Goal: Information Seeking & Learning: Compare options

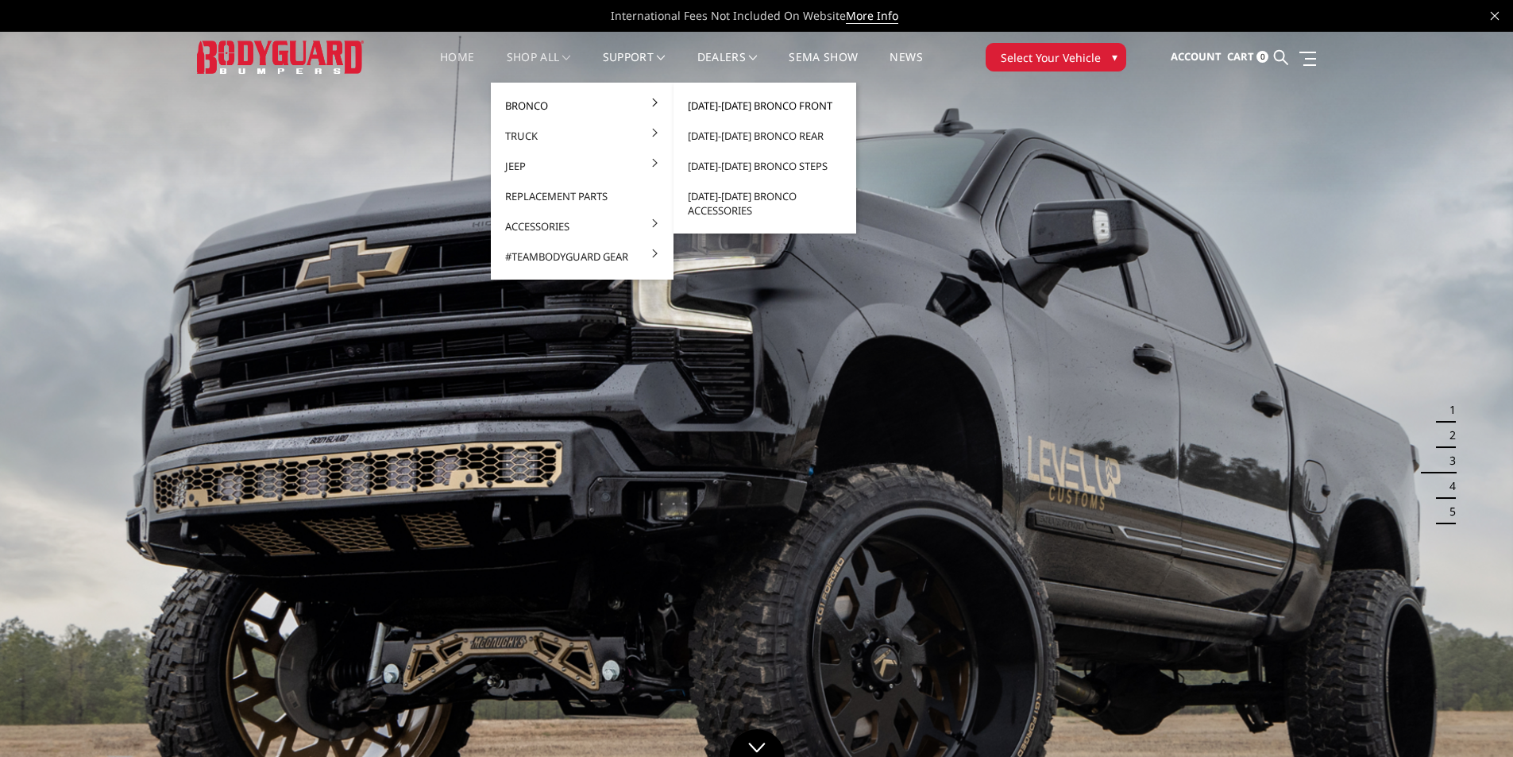
click at [708, 104] on link "[DATE]-[DATE] Bronco Front" at bounding box center [765, 106] width 170 height 30
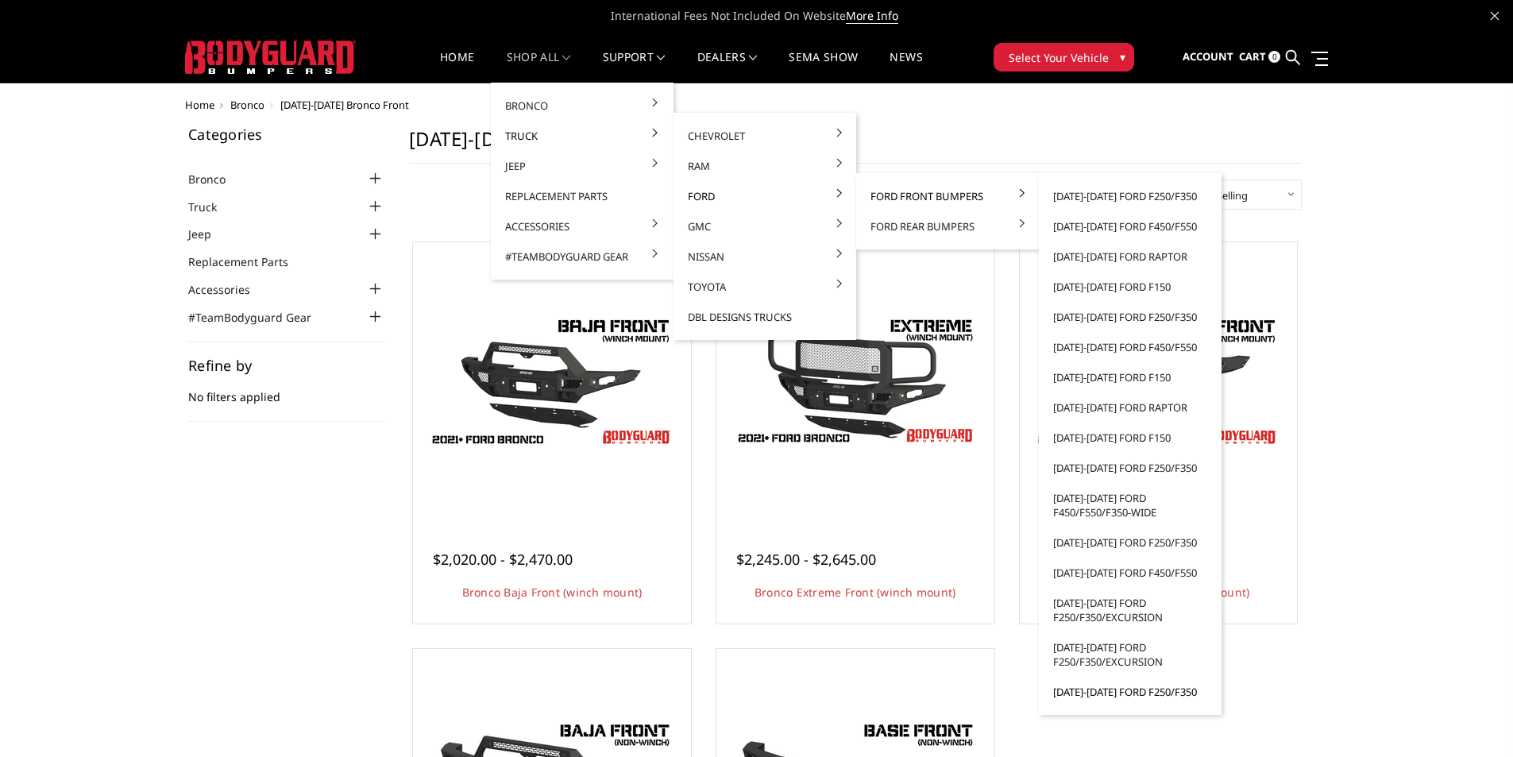
click at [1115, 693] on link "[DATE]-[DATE] Ford F250/F350" at bounding box center [1130, 692] width 170 height 30
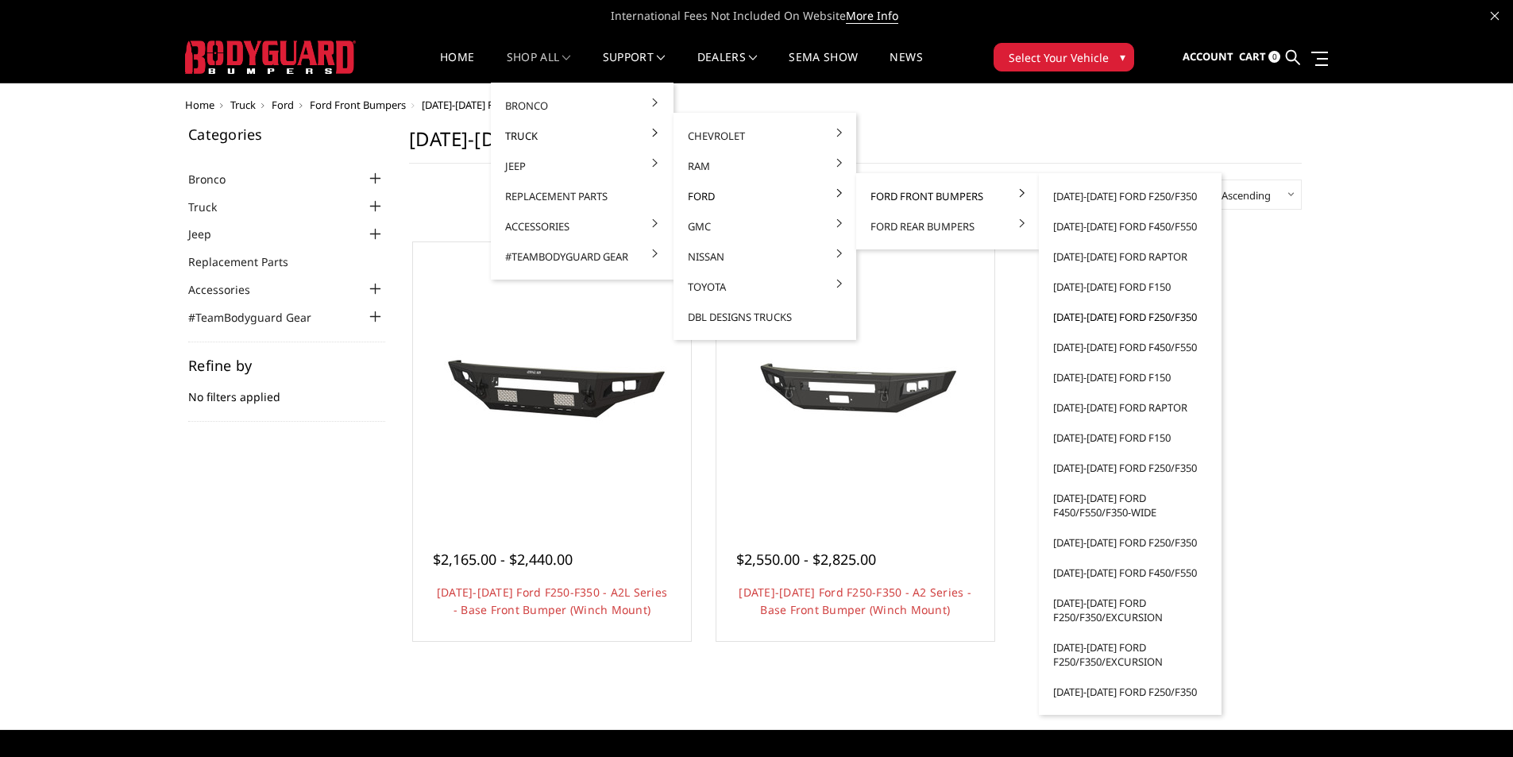
click at [1106, 319] on link "[DATE]-[DATE] Ford F250/F350" at bounding box center [1130, 317] width 170 height 30
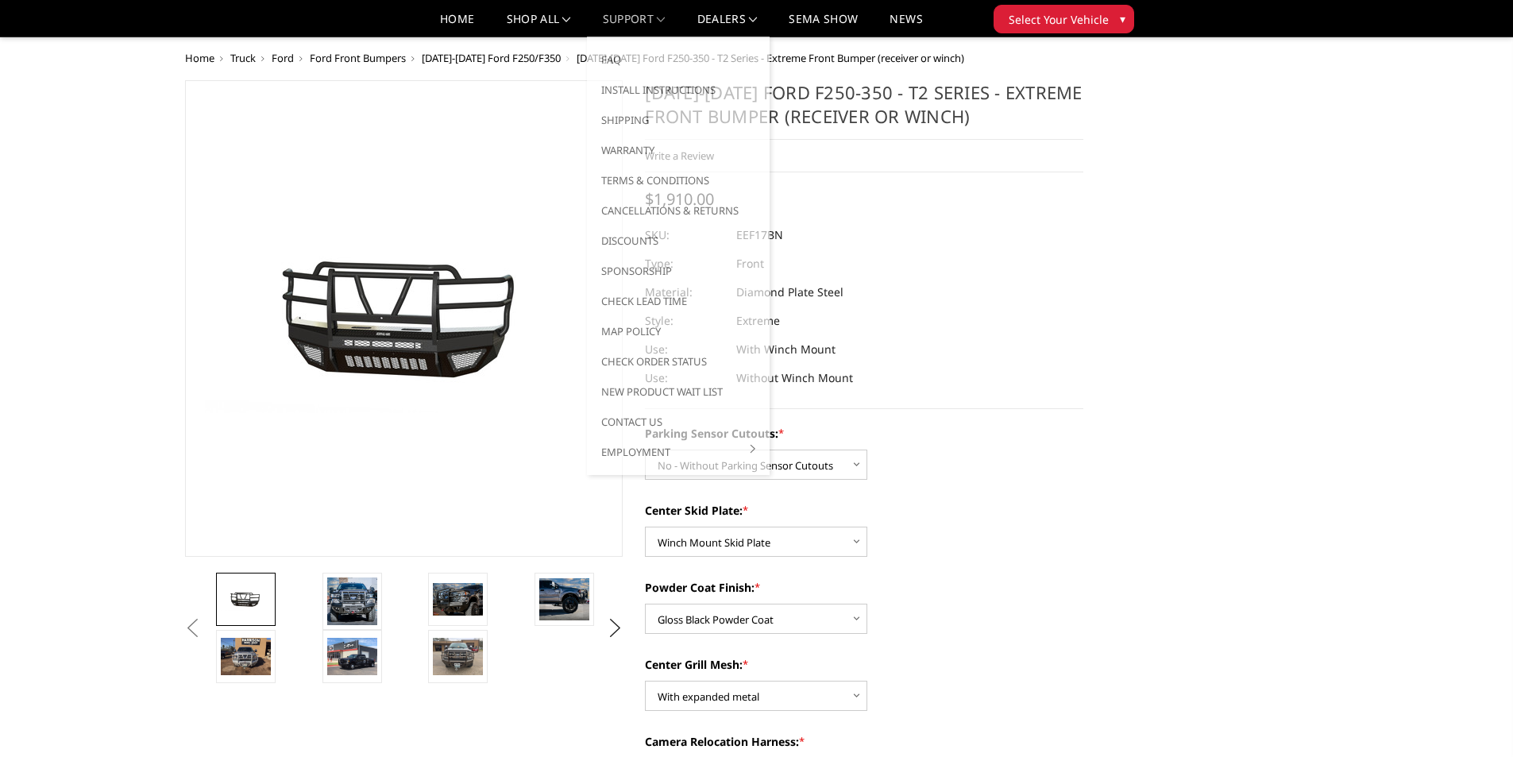
select select "3777"
select select "3780"
select select "3782"
select select "3784"
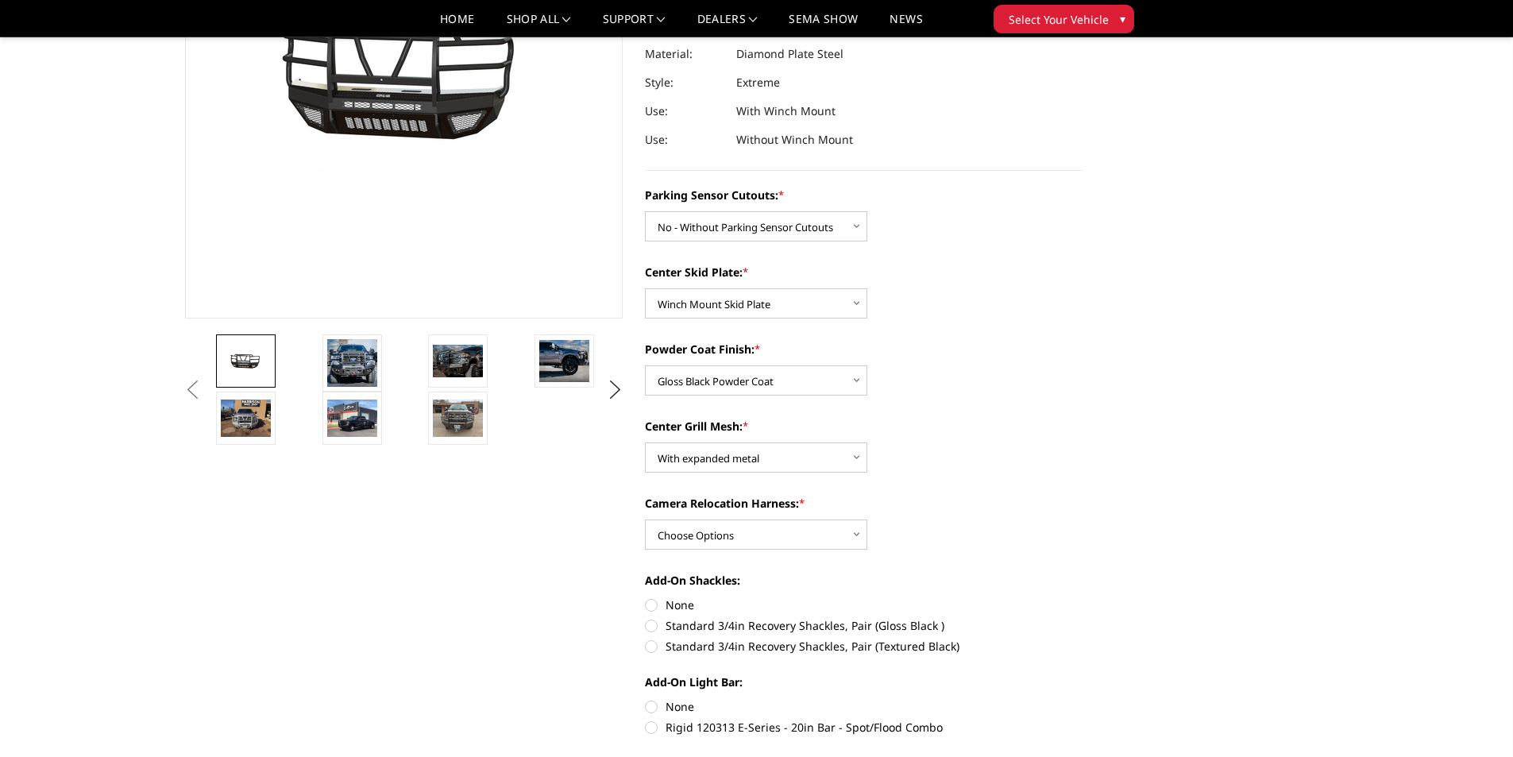
scroll to position [318, 0]
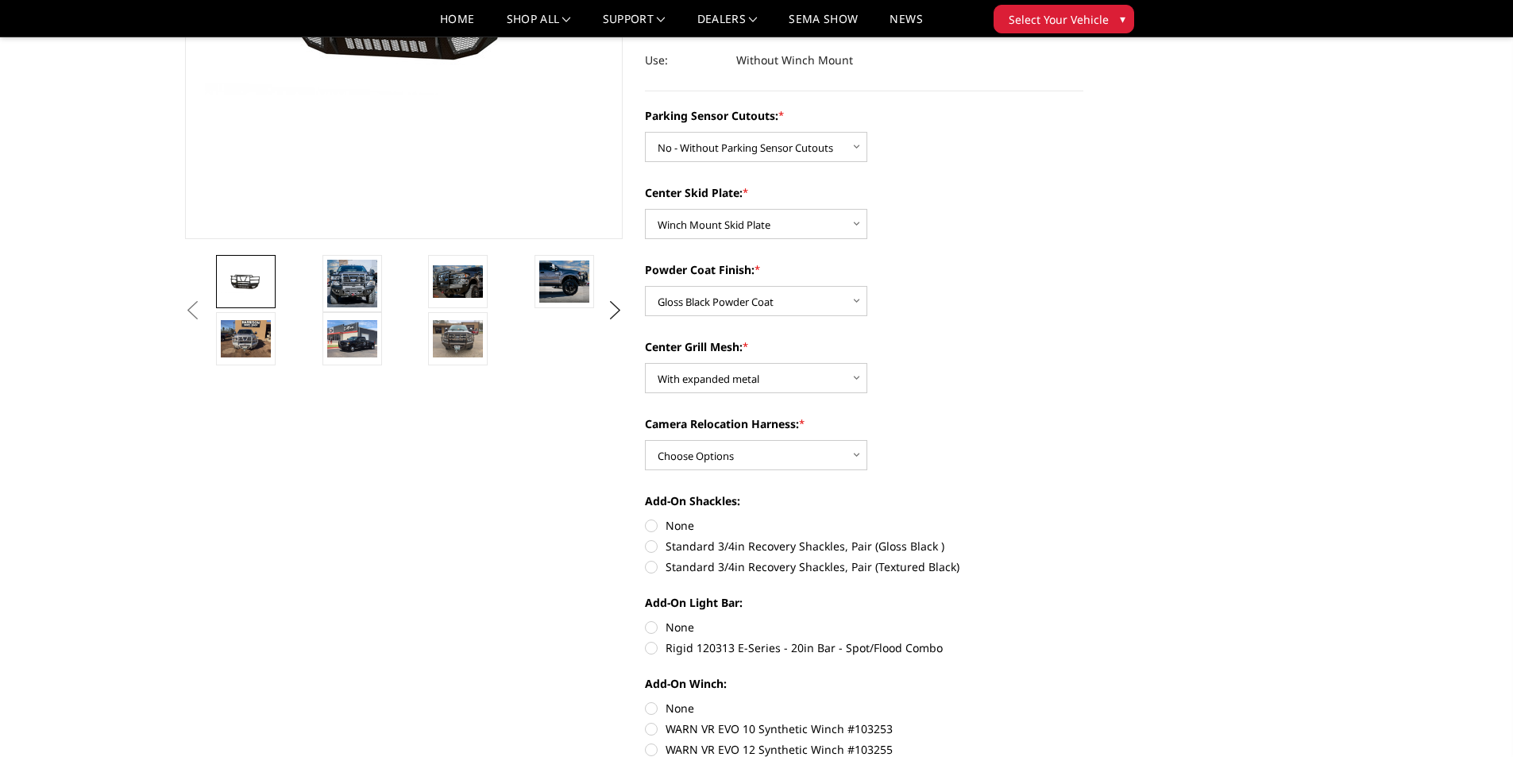
click at [759, 457] on select "Choose Options With camera harness Without camera harness" at bounding box center [756, 455] width 222 height 30
select select "3787"
click at [645, 440] on select "Choose Options With camera harness Without camera harness" at bounding box center [756, 455] width 222 height 30
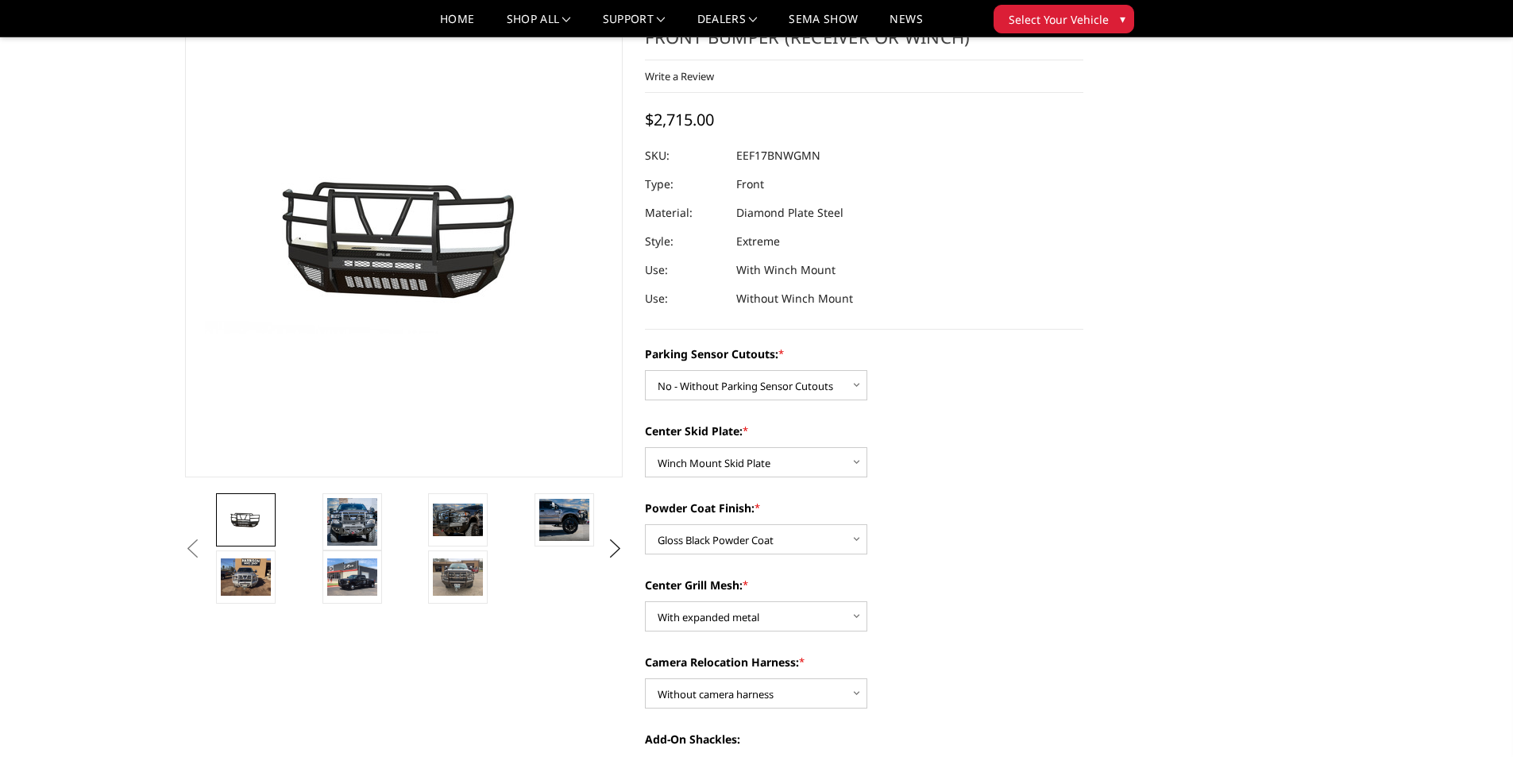
scroll to position [159, 0]
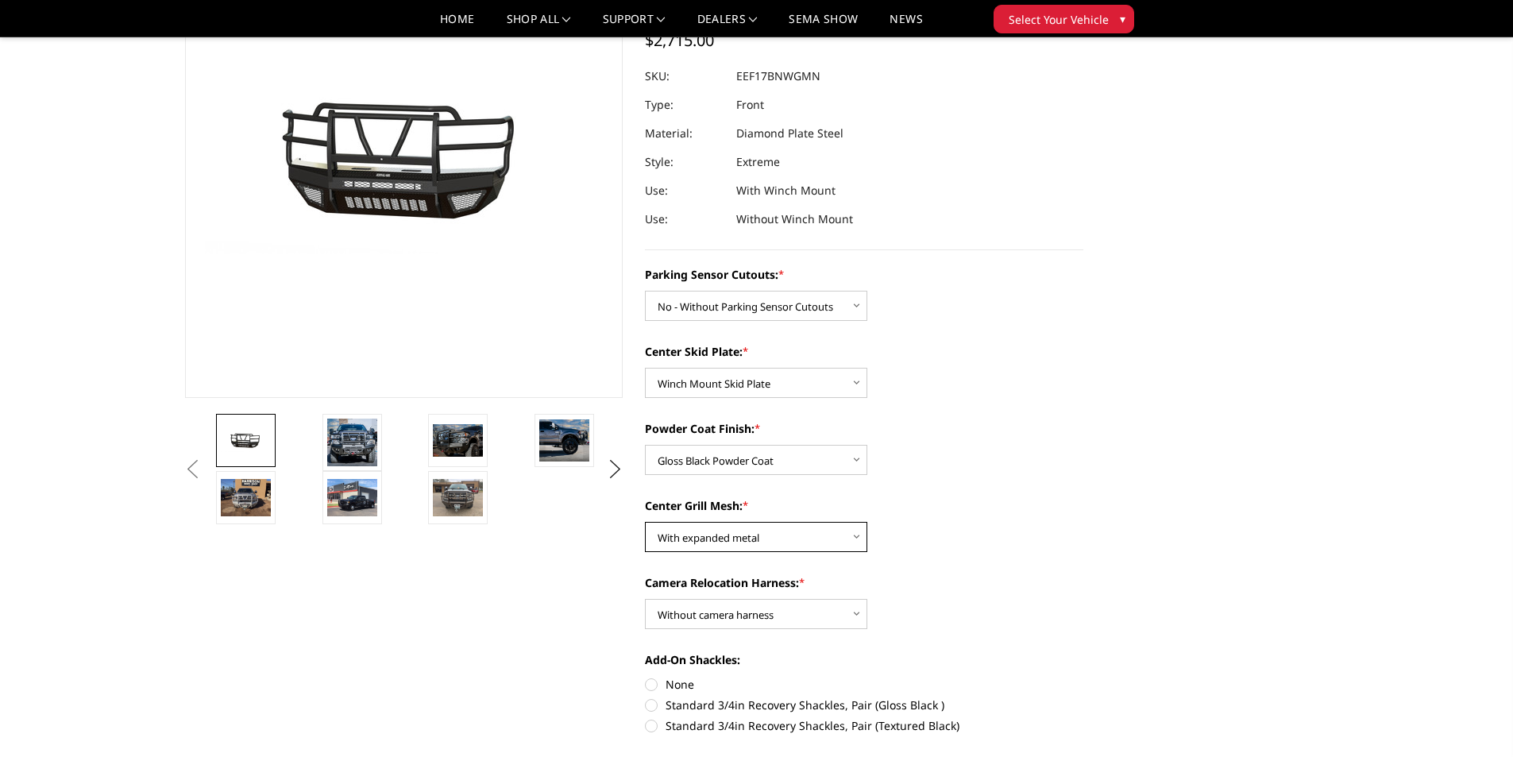
click at [754, 542] on select "Choose Options With expanded metal Without expanded metal" at bounding box center [756, 537] width 222 height 30
select select "3785"
click at [645, 522] on select "Choose Options With expanded metal Without expanded metal" at bounding box center [756, 537] width 222 height 30
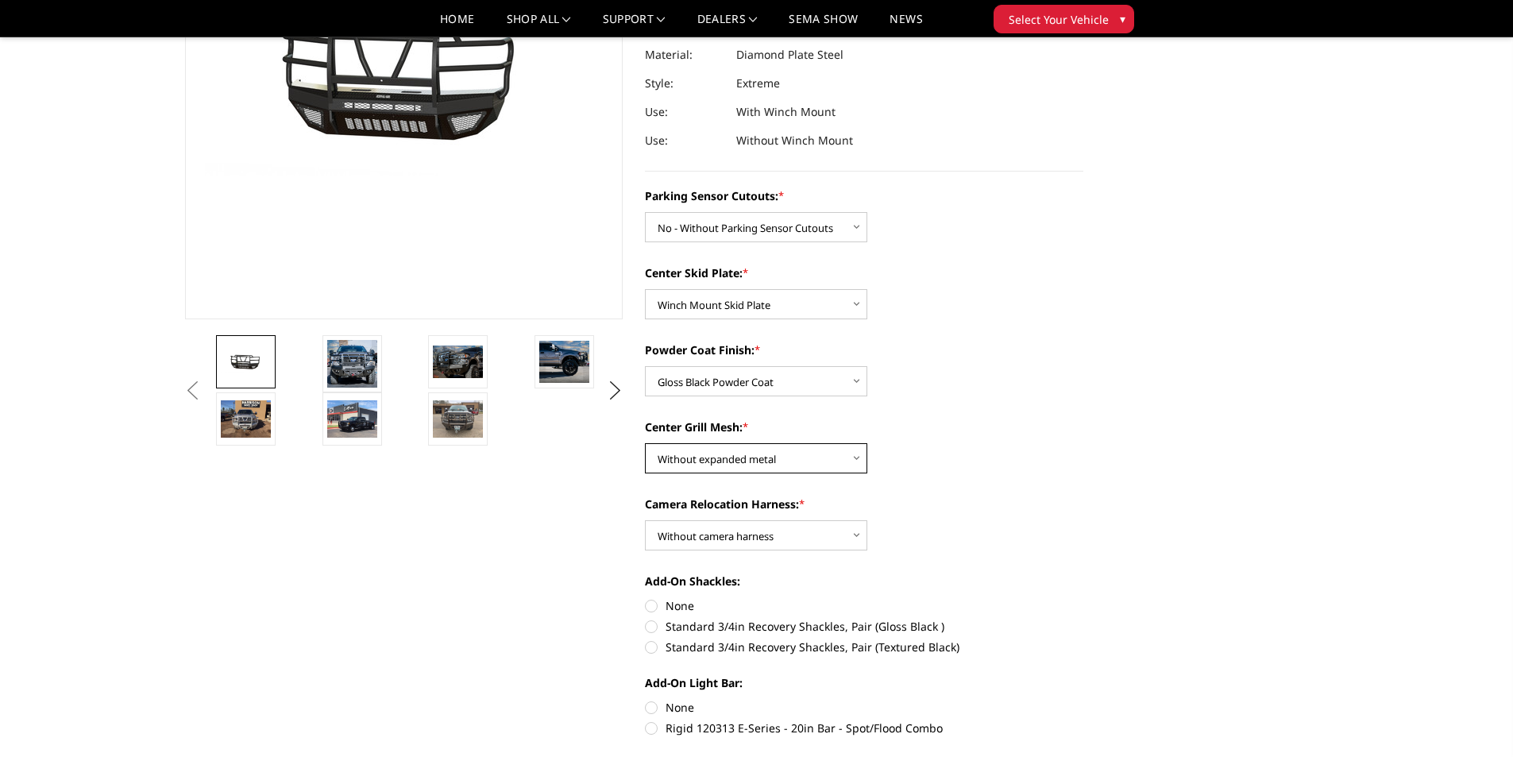
scroll to position [238, 0]
click at [751, 543] on select "Choose Options With camera harness Without camera harness" at bounding box center [756, 534] width 222 height 30
click at [743, 386] on select "Choose Options Bare Metal Gloss Black Powder Coat Textured Black Powder Coat" at bounding box center [756, 380] width 222 height 30
select select "3783"
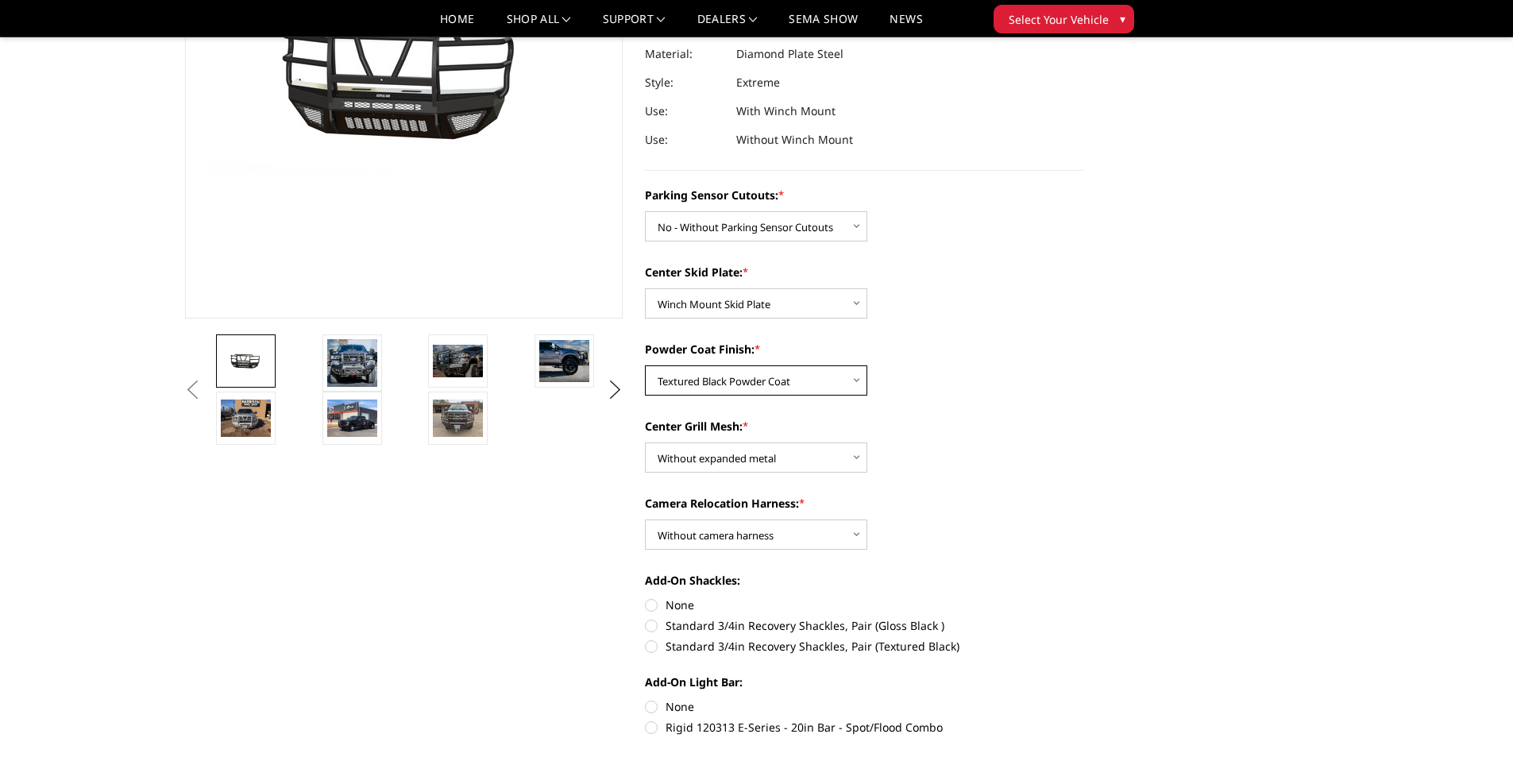
click at [645, 365] on select "Choose Options Bare Metal Gloss Black Powder Coat Textured Black Powder Coat" at bounding box center [756, 380] width 222 height 30
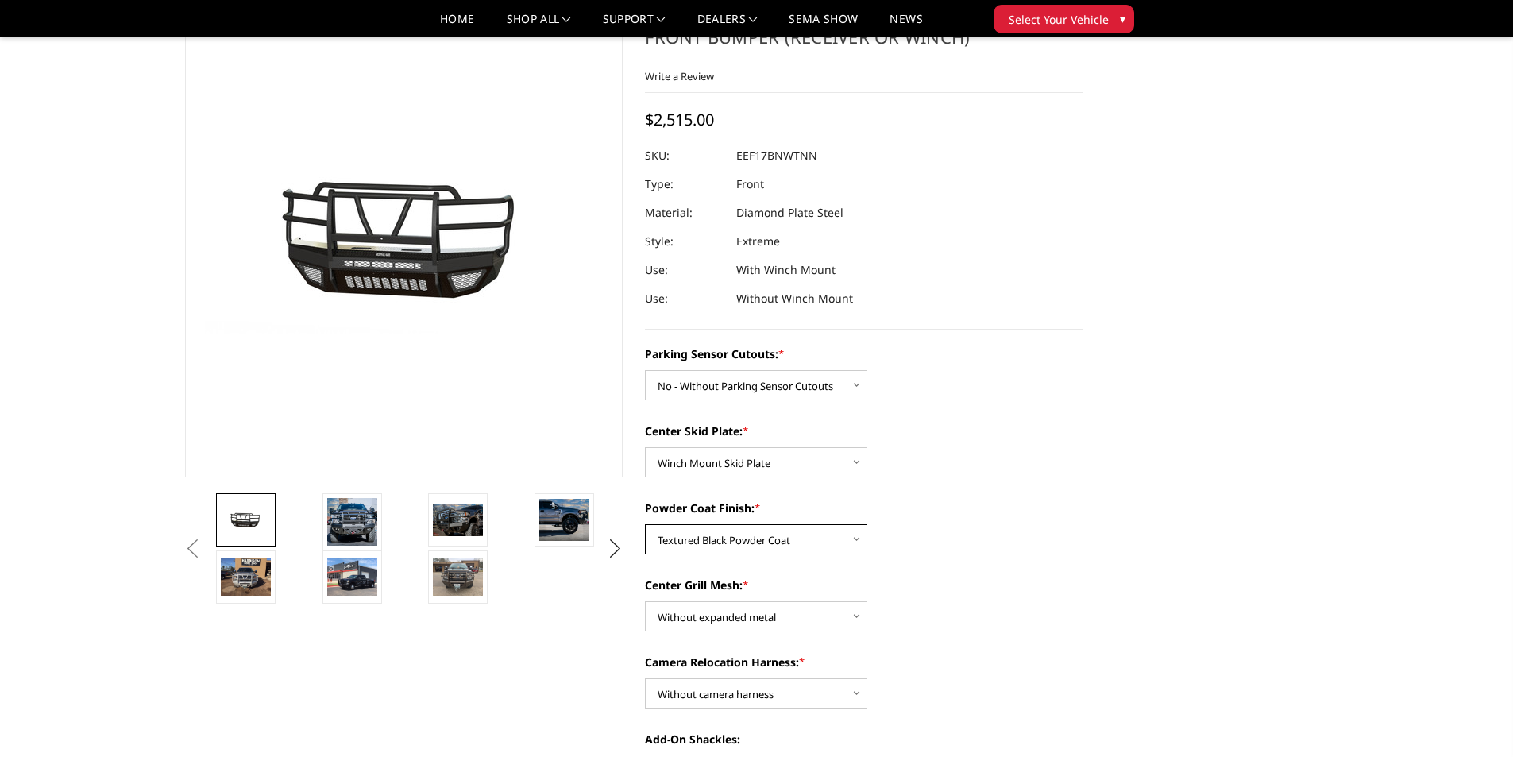
scroll to position [159, 0]
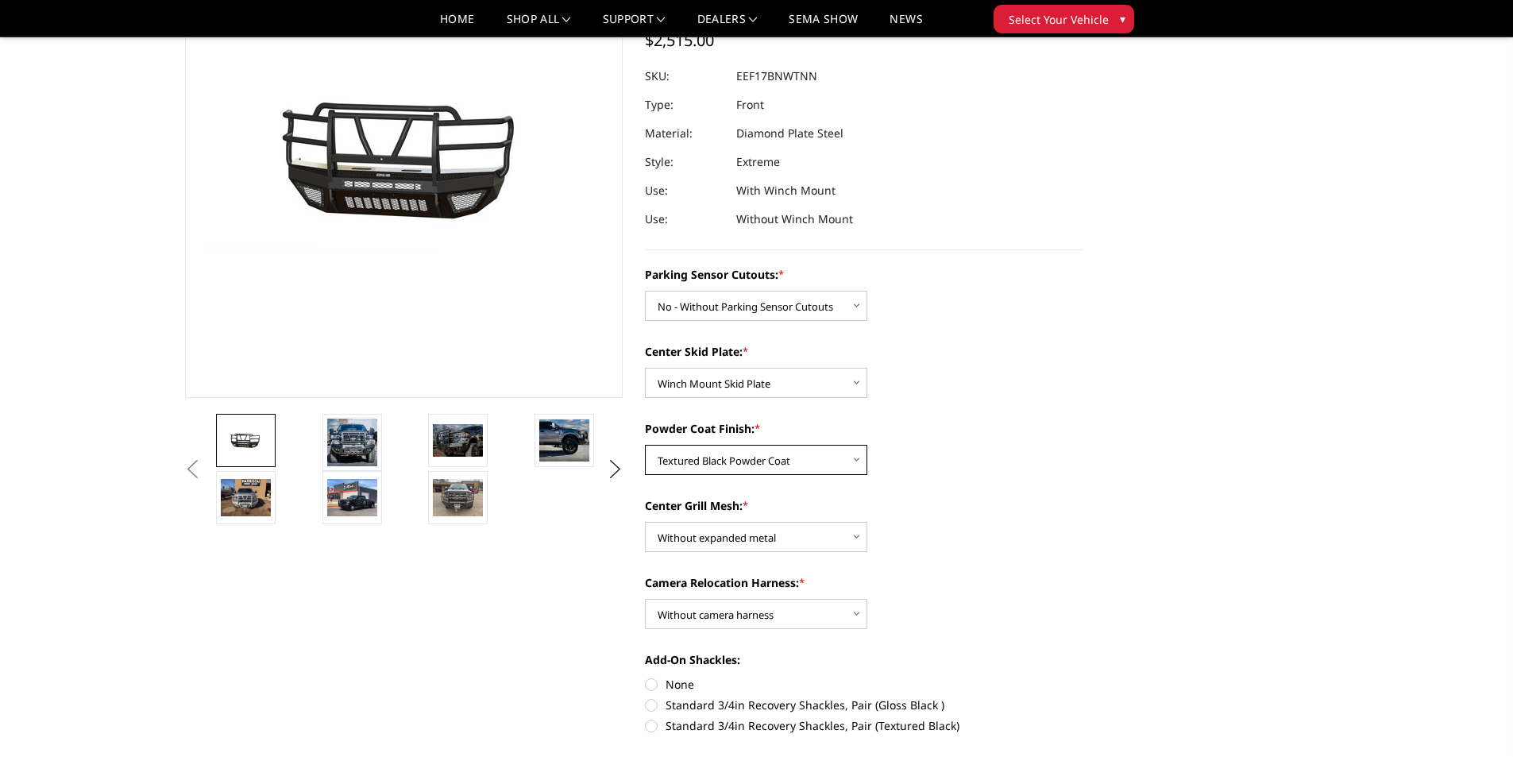
click at [771, 461] on select "Choose Options Bare Metal Gloss Black Powder Coat Textured Black Powder Coat" at bounding box center [756, 460] width 222 height 30
click at [645, 445] on select "Choose Options Bare Metal Gloss Black Powder Coat Textured Black Powder Coat" at bounding box center [756, 460] width 222 height 30
click at [794, 465] on select "Choose Options Bare Metal Gloss Black Powder Coat Textured Black Powder Coat" at bounding box center [756, 460] width 222 height 30
click at [645, 445] on select "Choose Options Bare Metal Gloss Black Powder Coat Textured Black Powder Coat" at bounding box center [756, 460] width 222 height 30
click at [788, 461] on select "Choose Options Bare Metal Gloss Black Powder Coat Textured Black Powder Coat" at bounding box center [756, 460] width 222 height 30
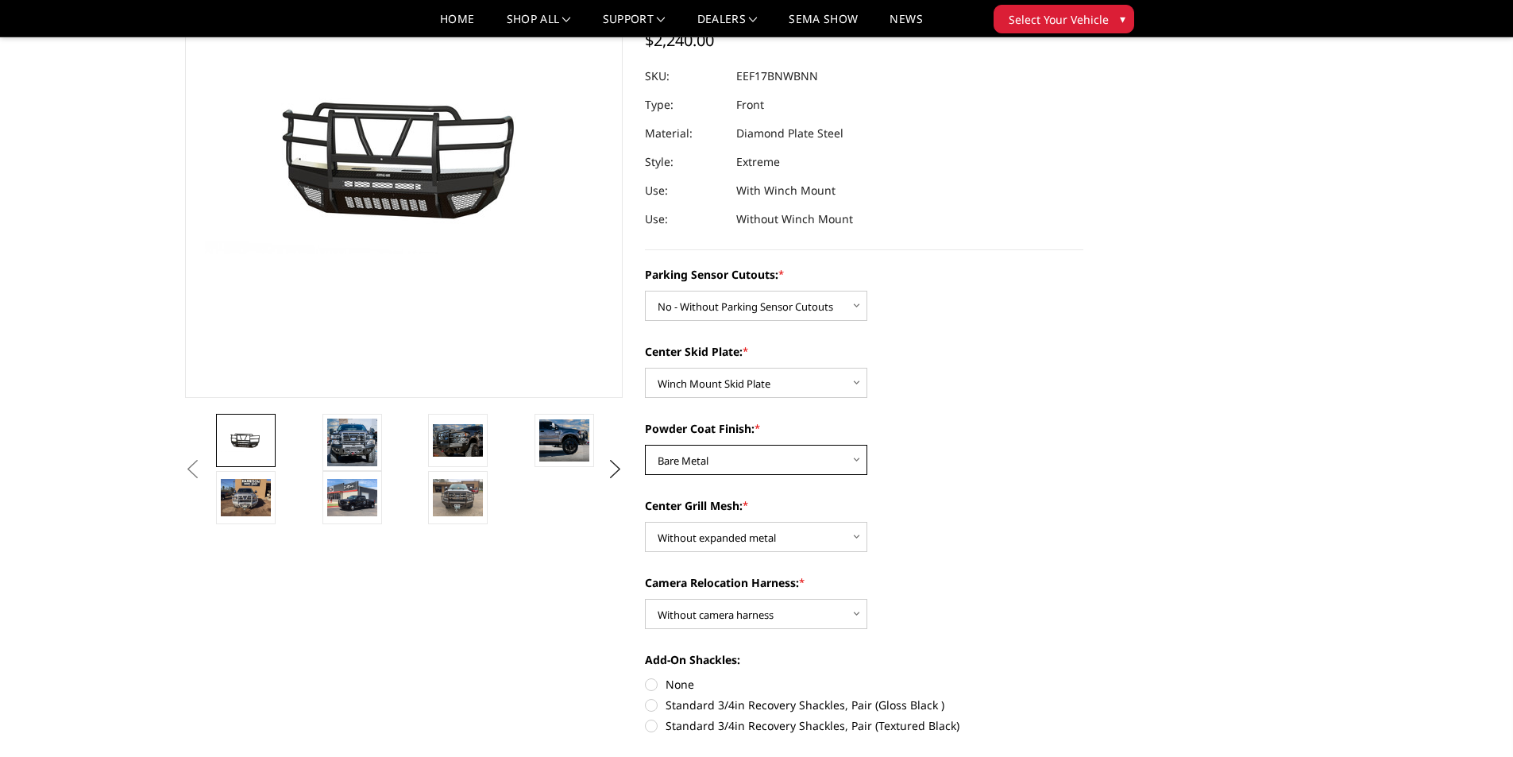
select select "3782"
click at [645, 445] on select "Choose Options Bare Metal Gloss Black Powder Coat Textured Black Powder Coat" at bounding box center [756, 460] width 222 height 30
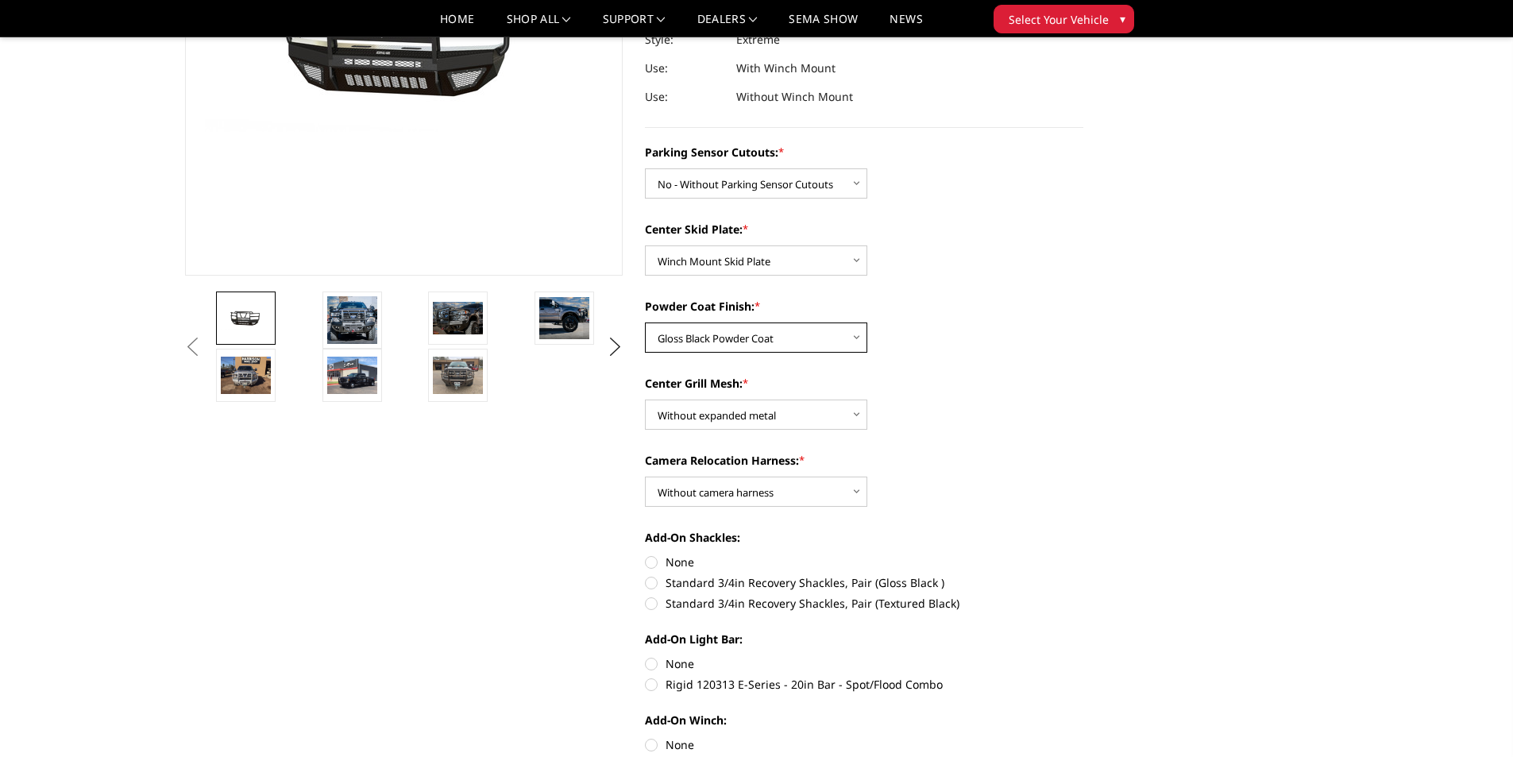
scroll to position [318, 0]
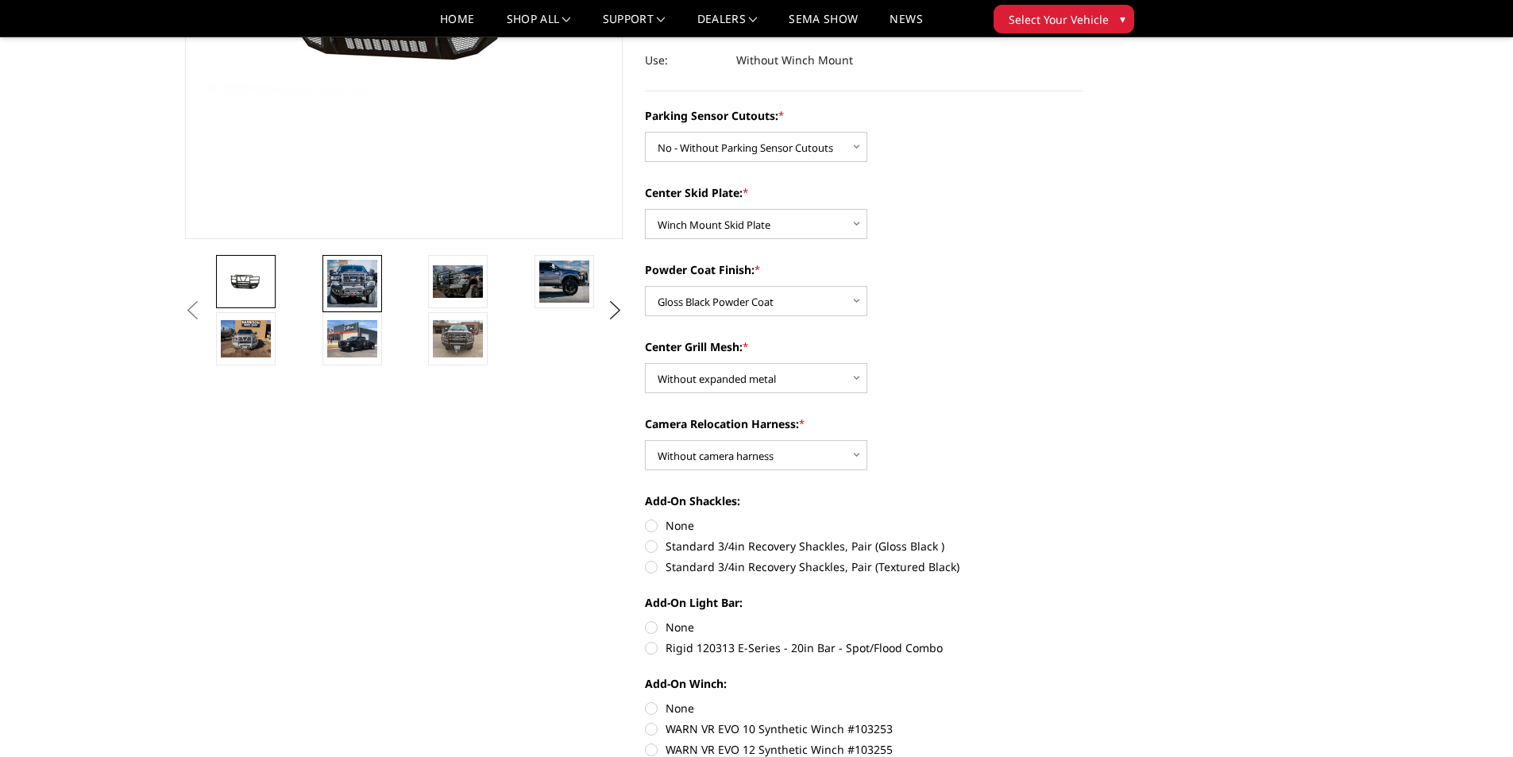
click at [361, 293] on img at bounding box center [352, 284] width 50 height 48
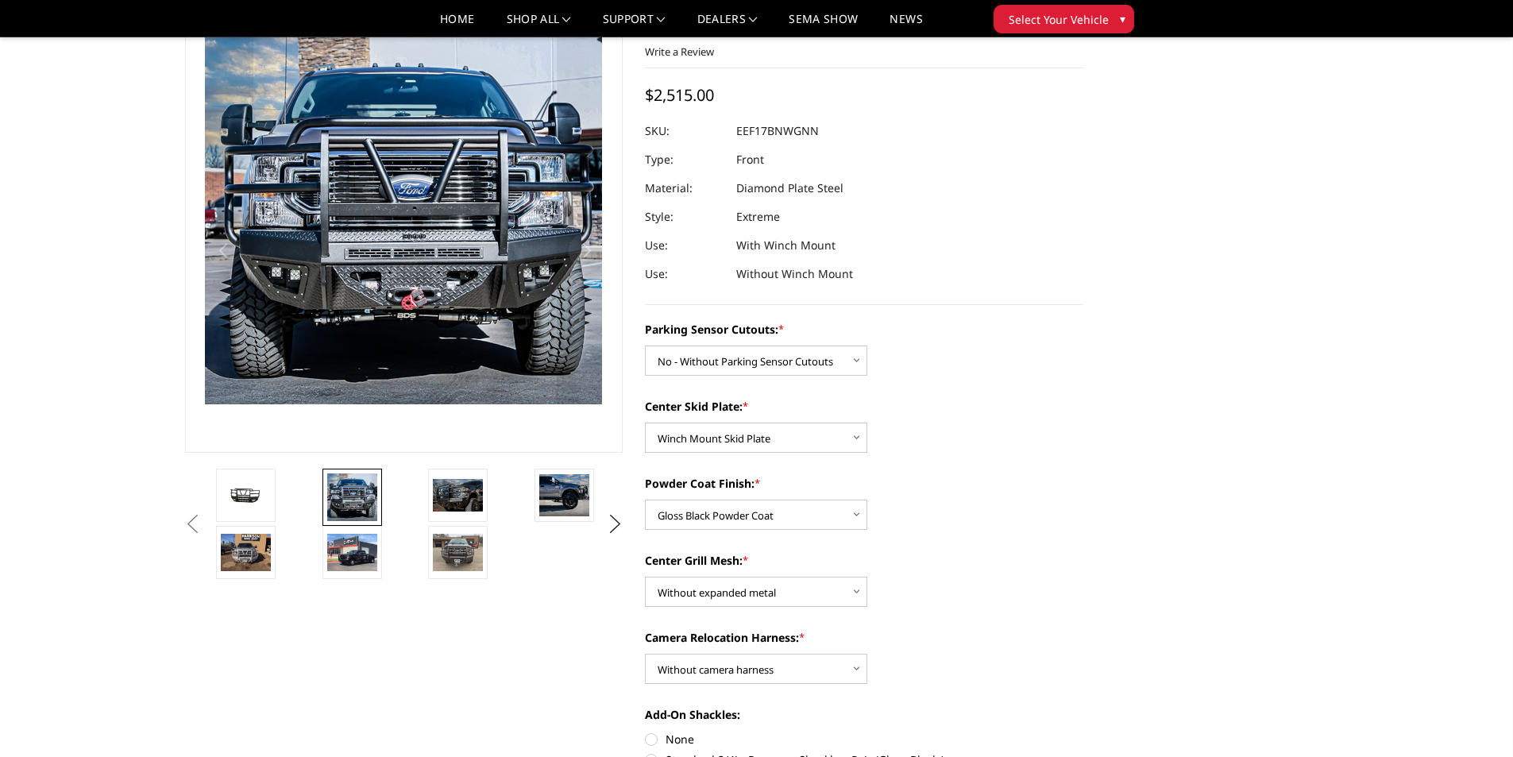
scroll to position [64, 0]
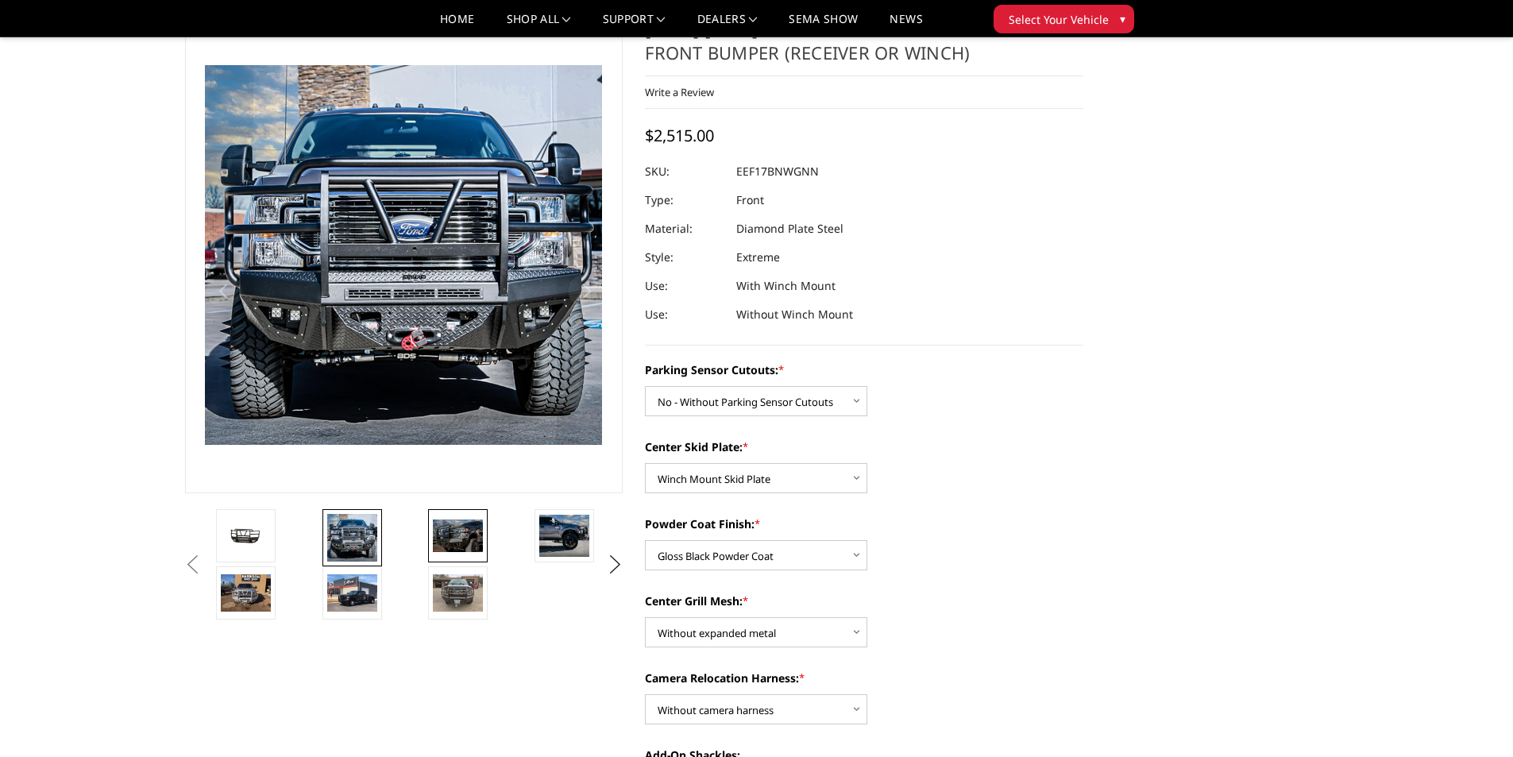
click at [466, 534] on img at bounding box center [458, 535] width 50 height 33
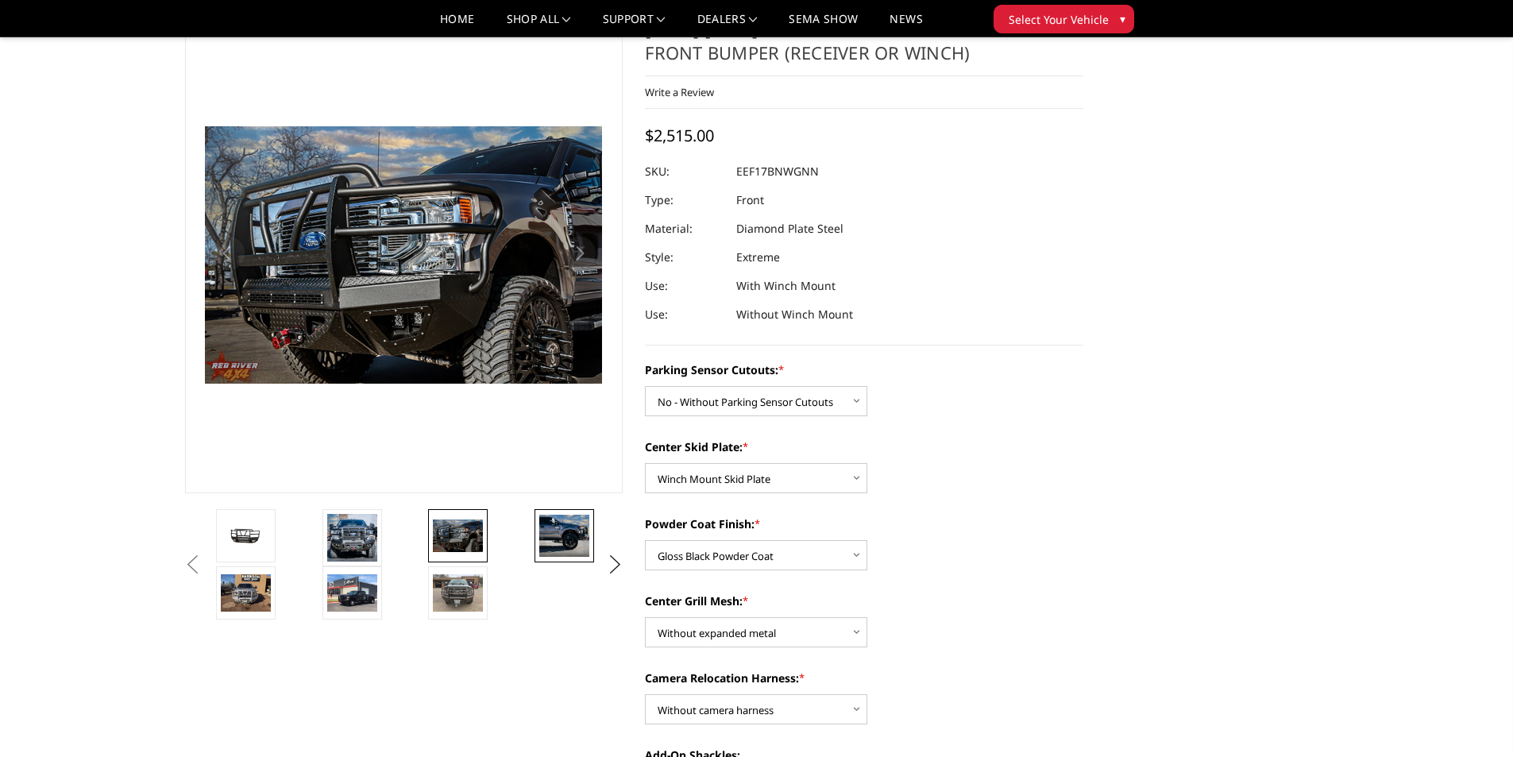
click at [566, 530] on img at bounding box center [564, 536] width 50 height 42
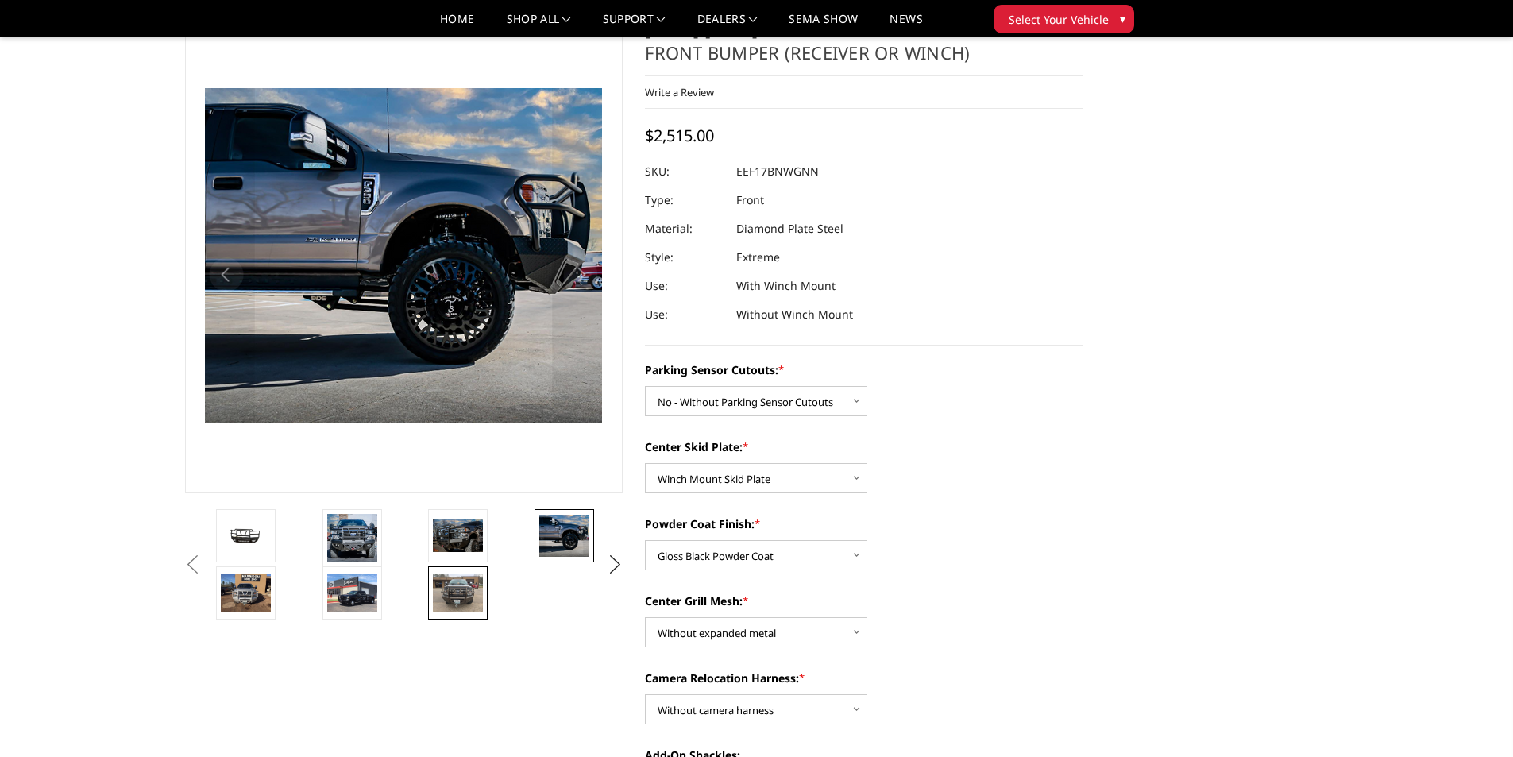
click at [450, 586] on img at bounding box center [458, 592] width 50 height 37
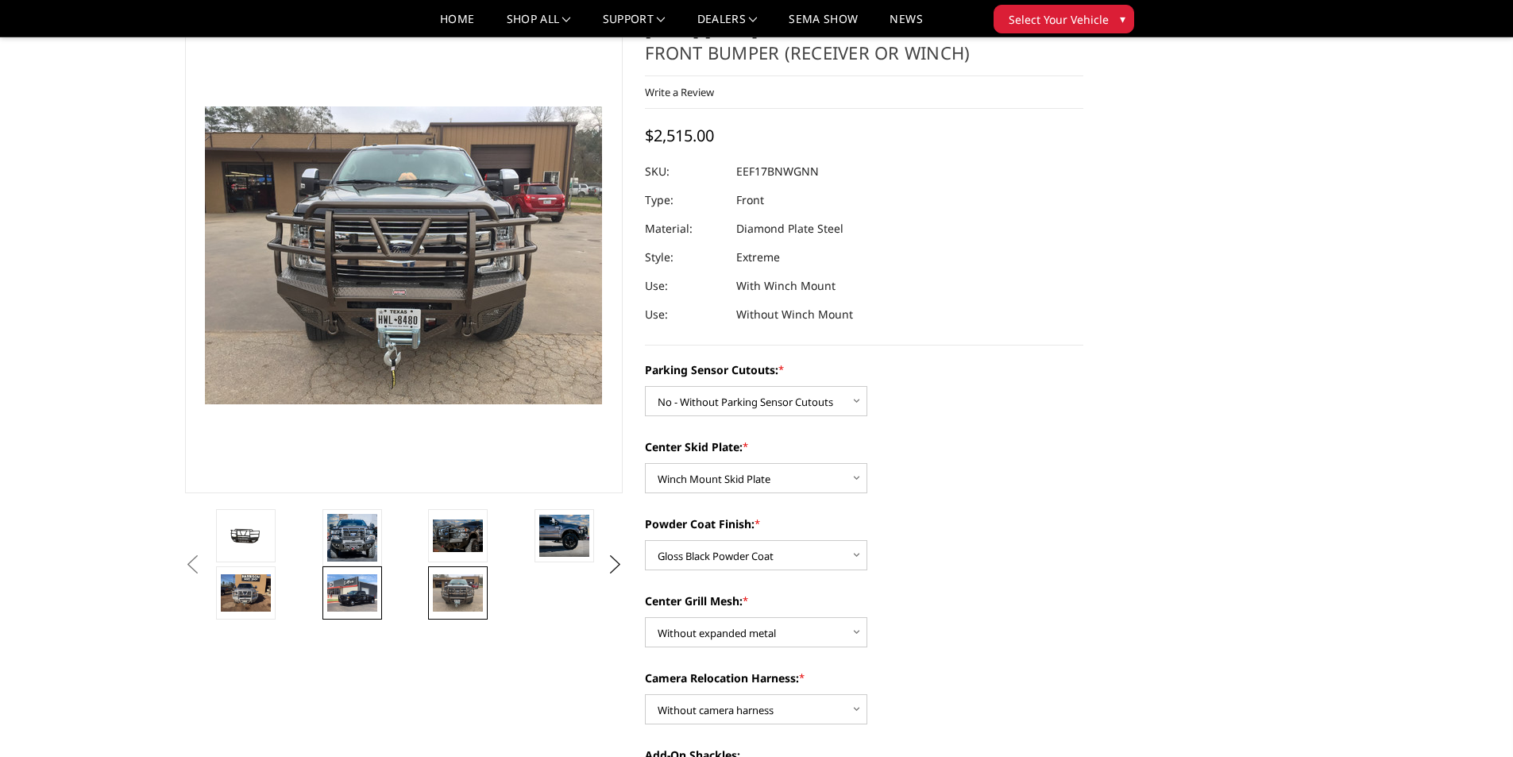
click at [372, 586] on img at bounding box center [352, 592] width 50 height 37
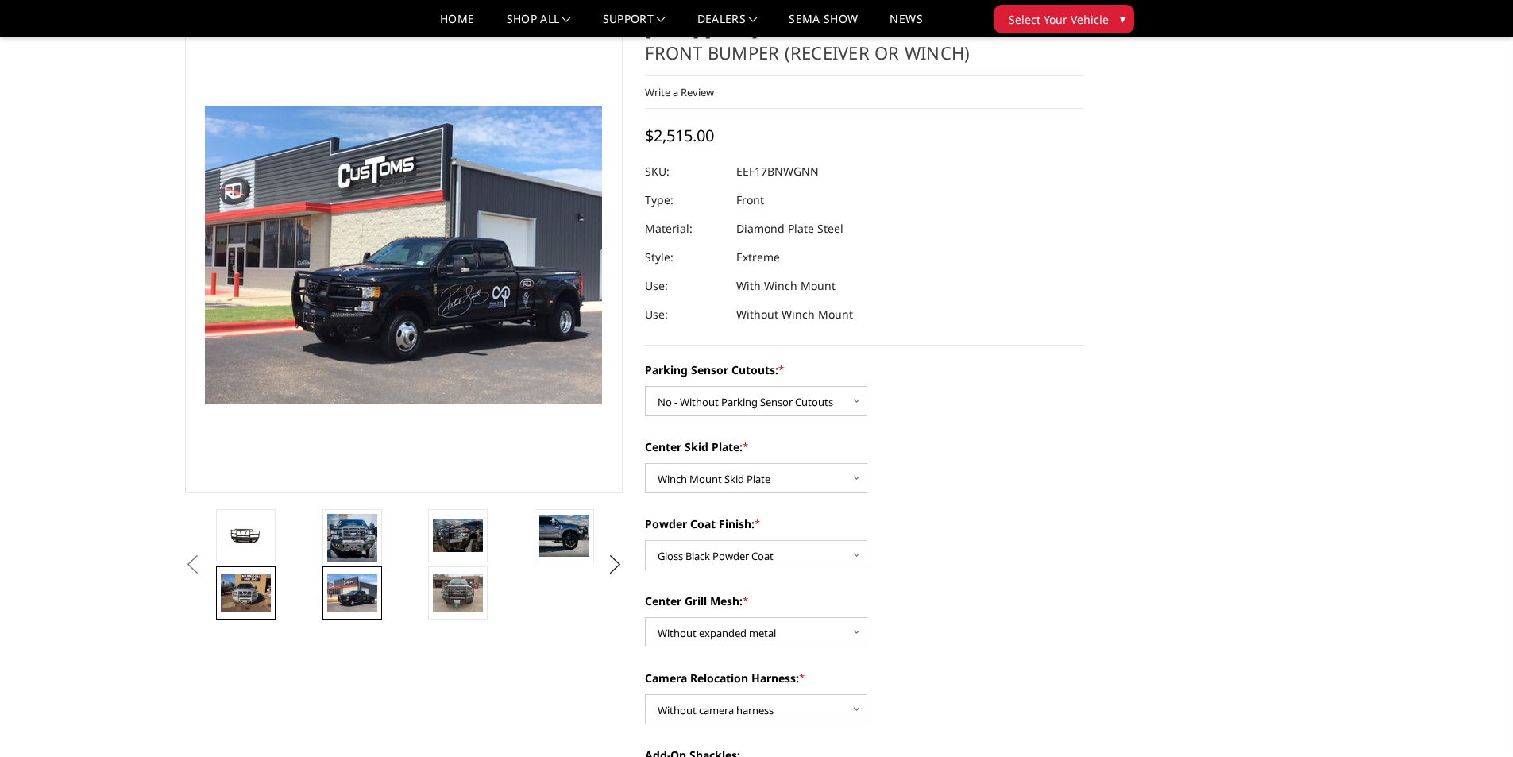
click at [276, 580] on link at bounding box center [246, 592] width 60 height 53
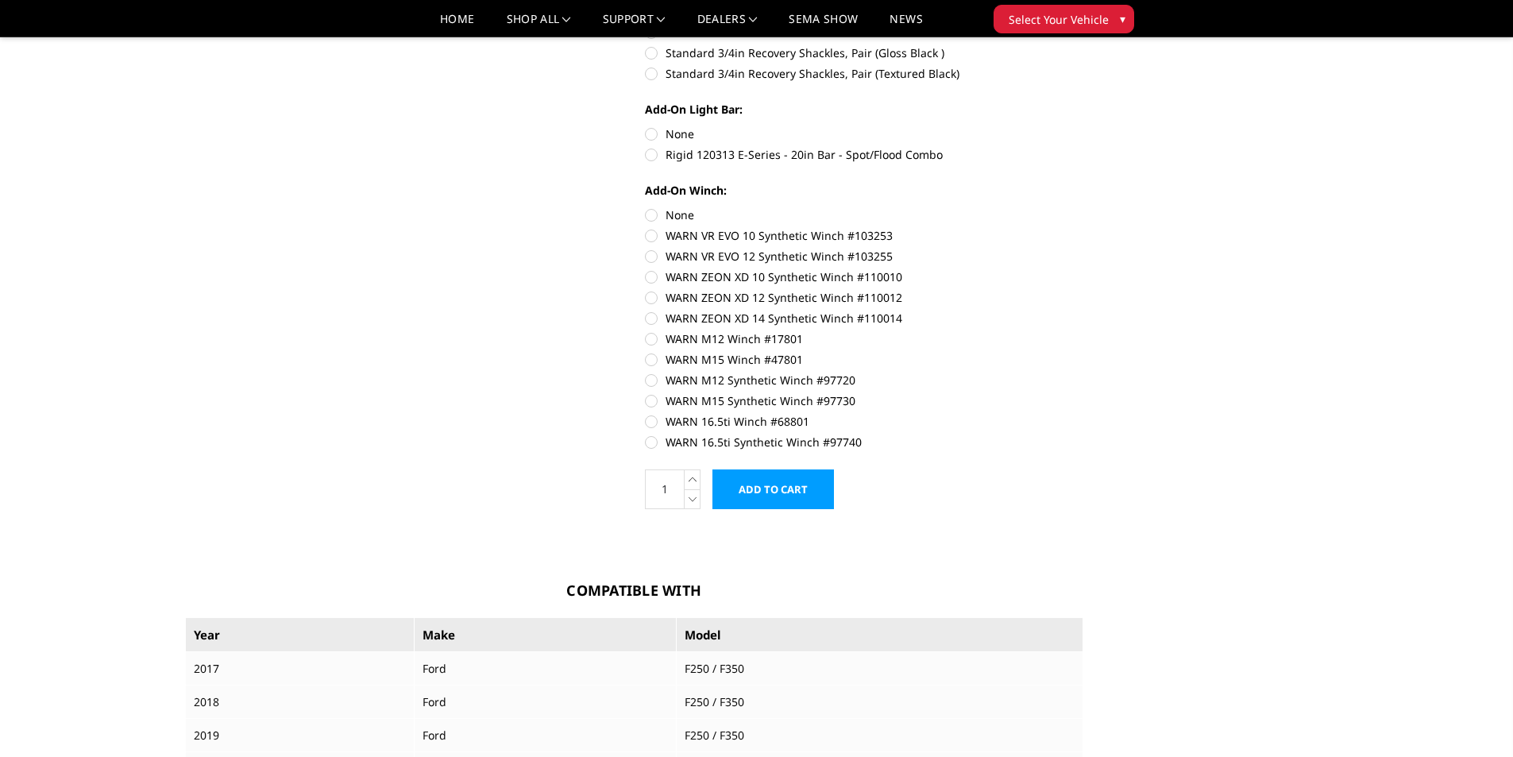
scroll to position [591, 0]
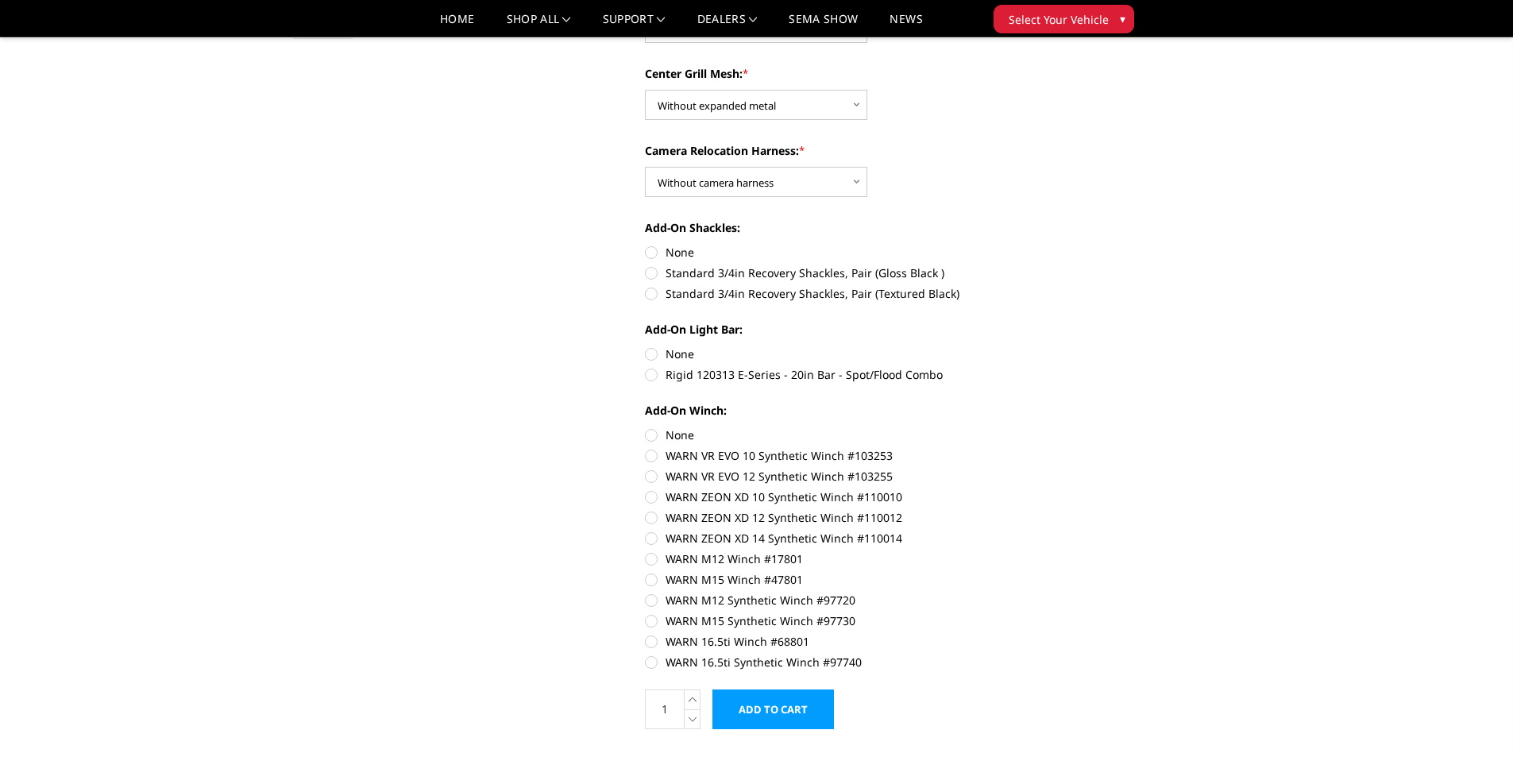
click at [666, 536] on label "WARN ZEON XD 14 Synthetic Winch #110014" at bounding box center [864, 538] width 438 height 17
click at [1083, 510] on input "WARN ZEON XD 14 Synthetic Winch #110014" at bounding box center [1083, 509] width 1 height 1
radio input "true"
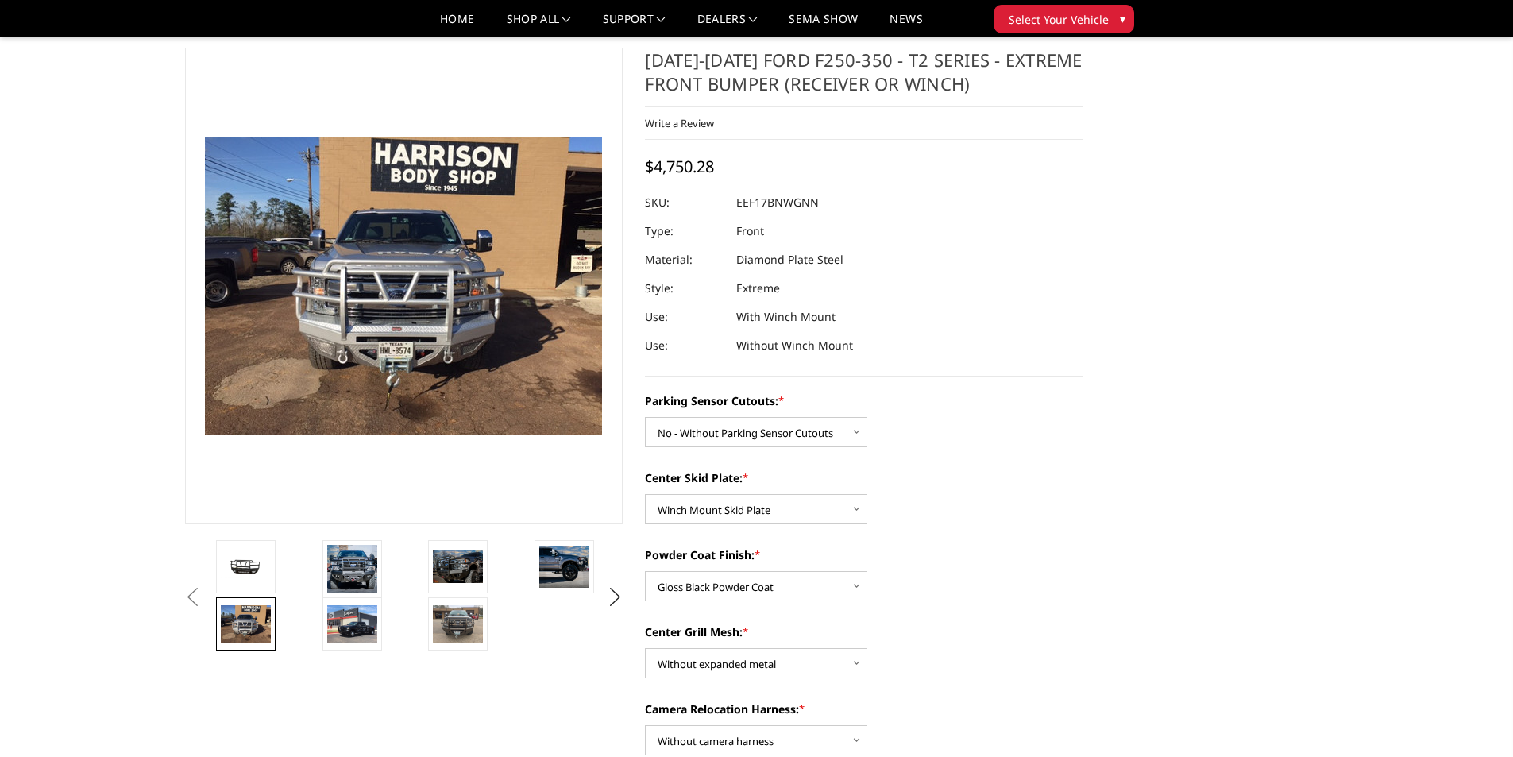
scroll to position [0, 0]
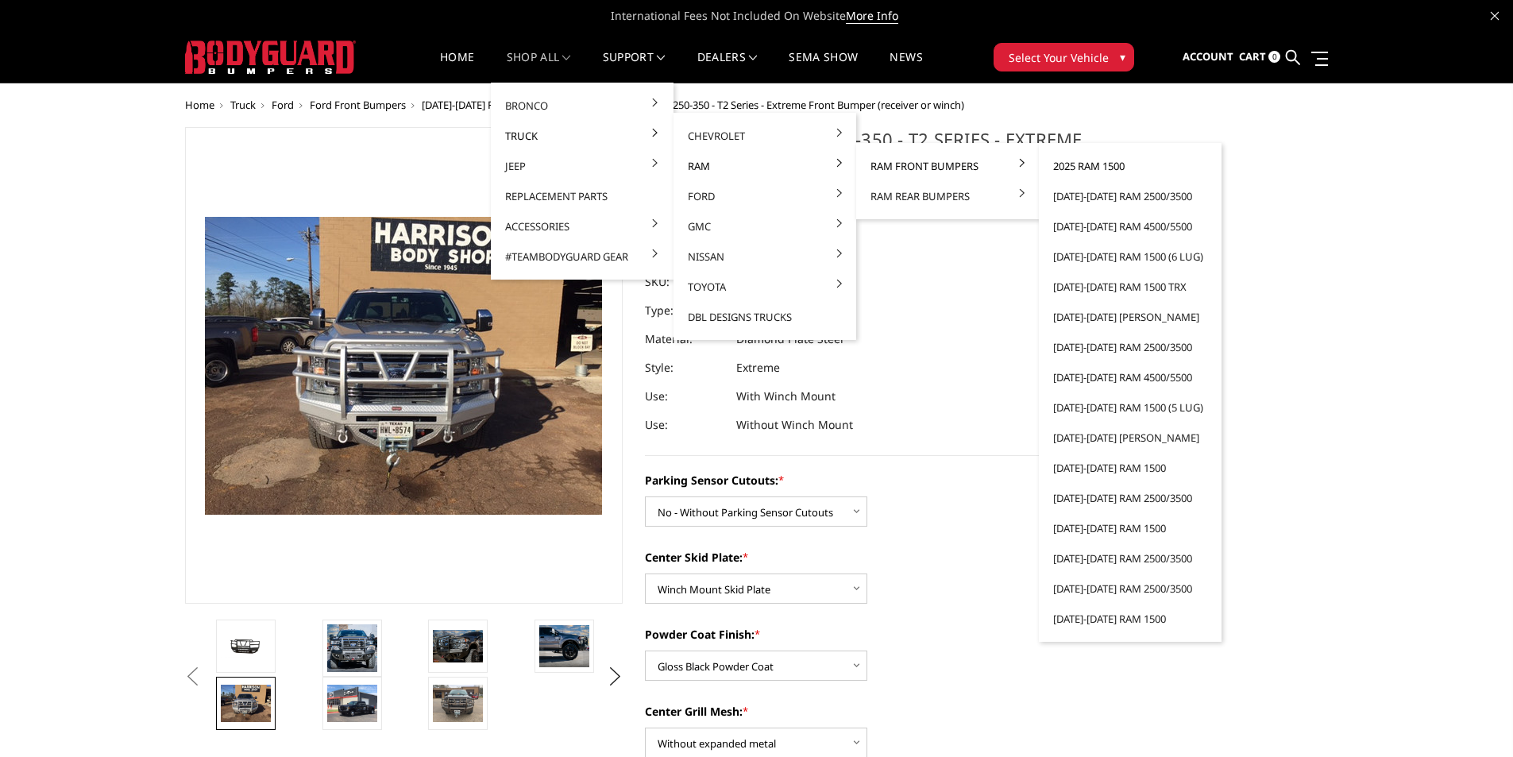
click at [1115, 164] on link "2025 Ram 1500" at bounding box center [1130, 166] width 170 height 30
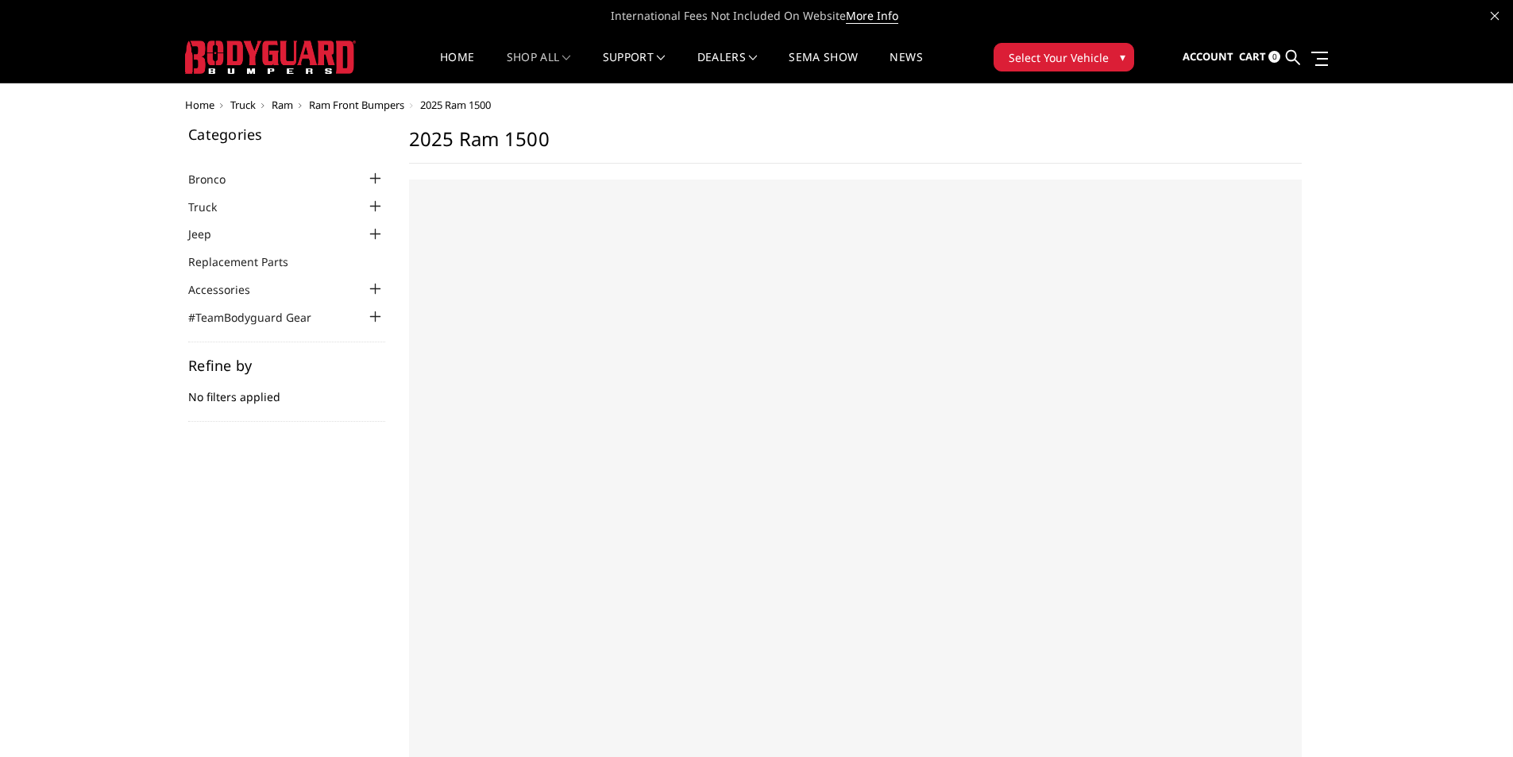
select select "US"
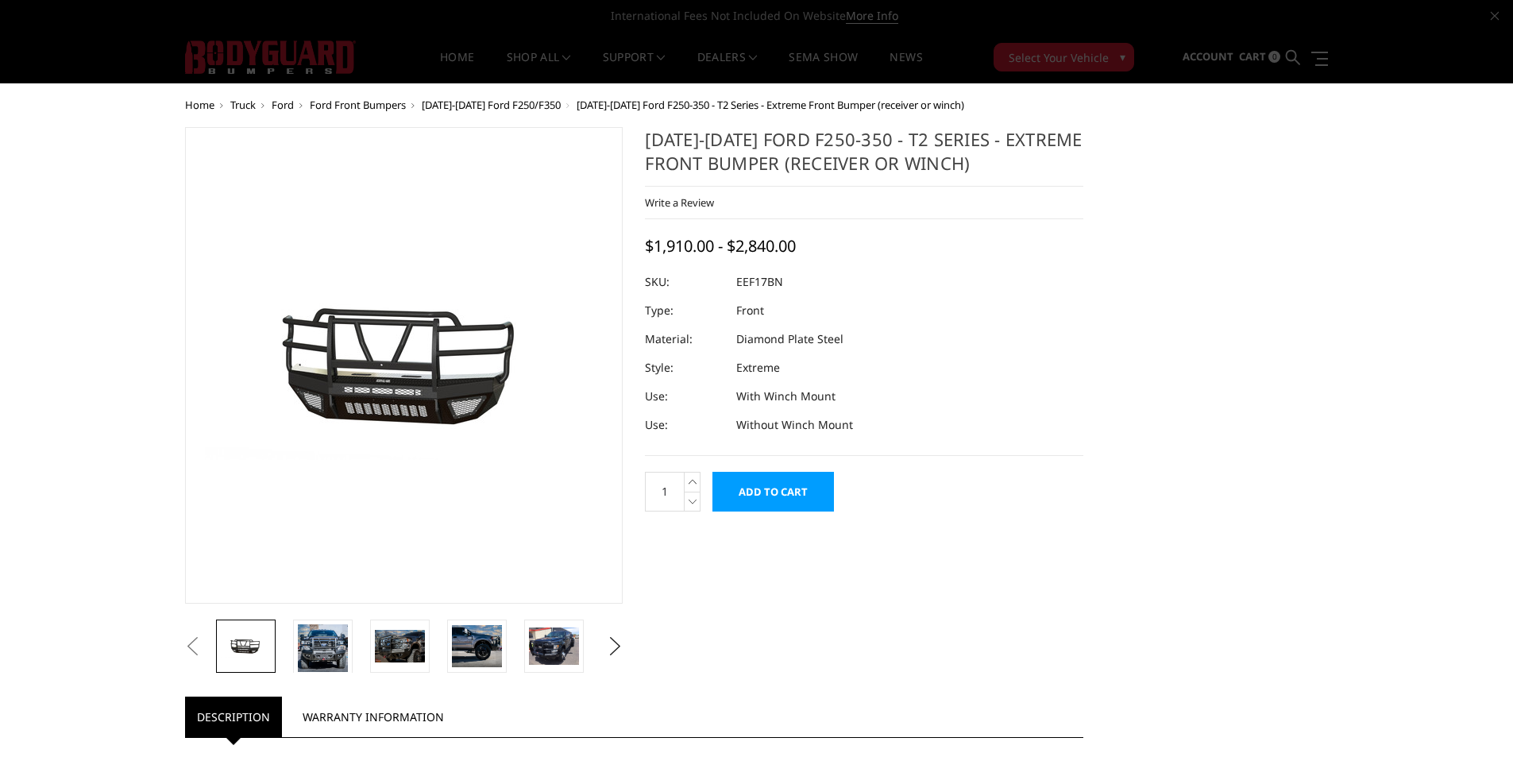
select select "3777"
select select "3780"
select select "3782"
select select "3785"
select select "3787"
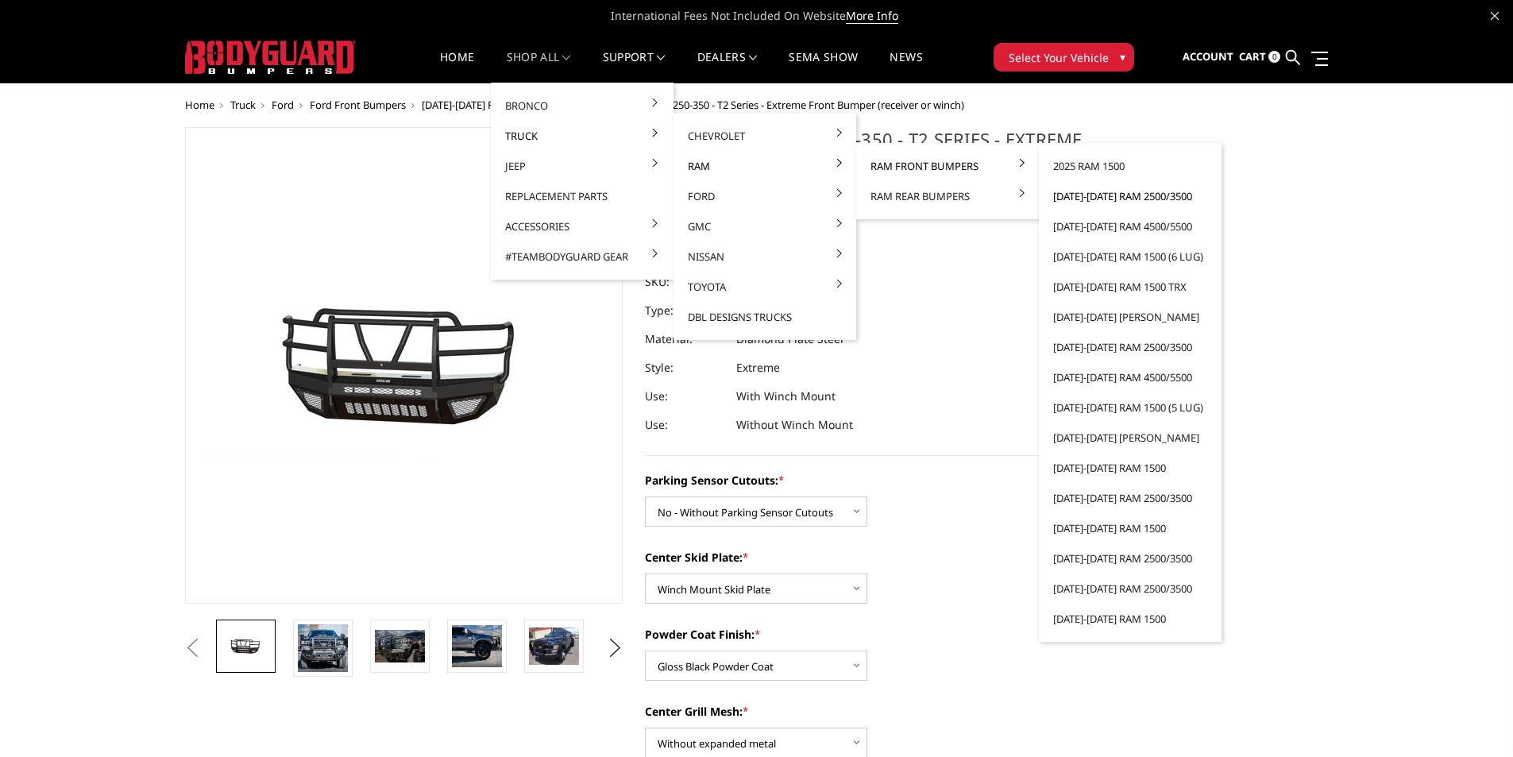
click at [1113, 197] on link "[DATE]-[DATE] Ram 2500/3500" at bounding box center [1130, 196] width 170 height 30
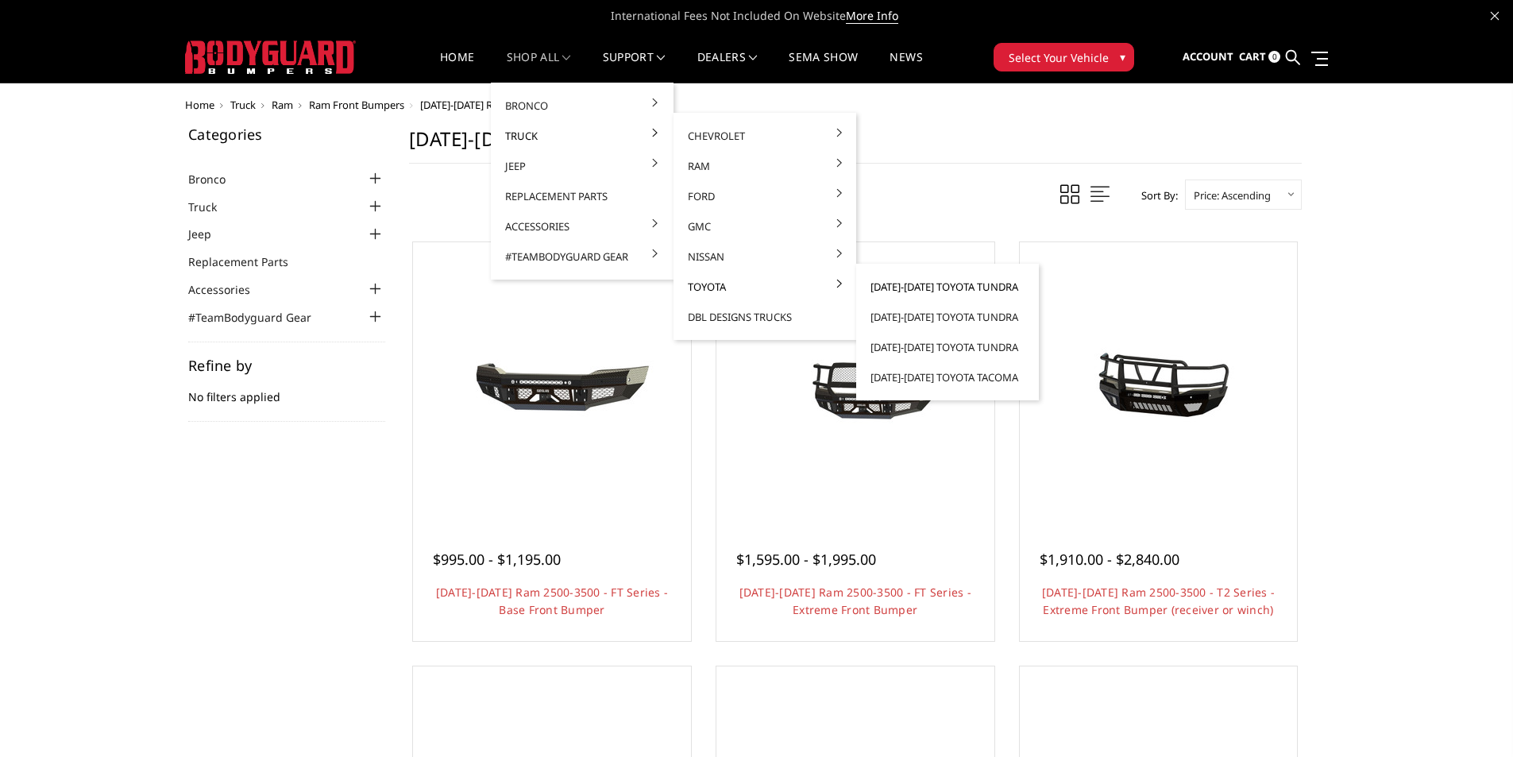
click at [938, 290] on link "[DATE]-[DATE] Toyota Tundra" at bounding box center [948, 287] width 170 height 30
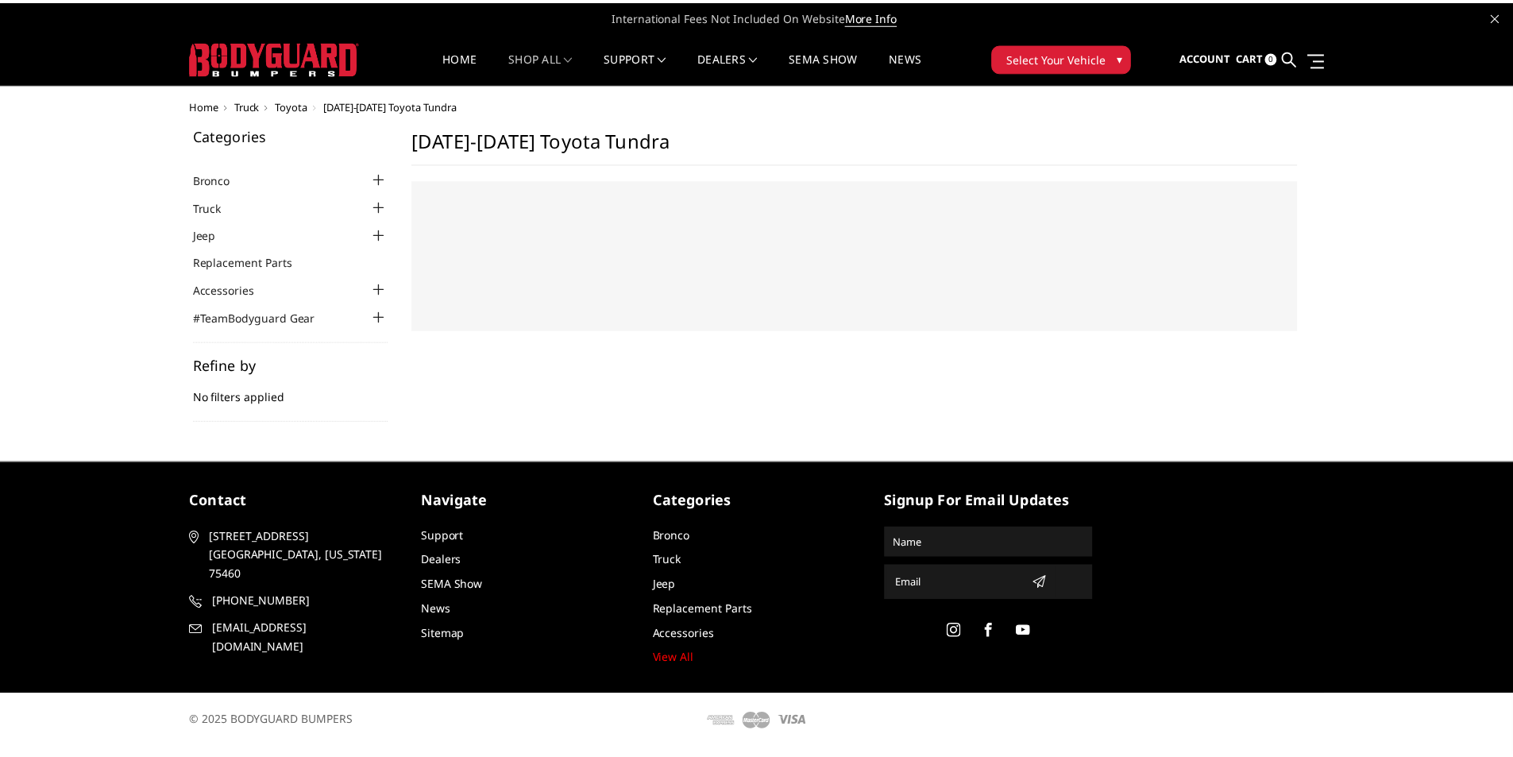
select select "US"
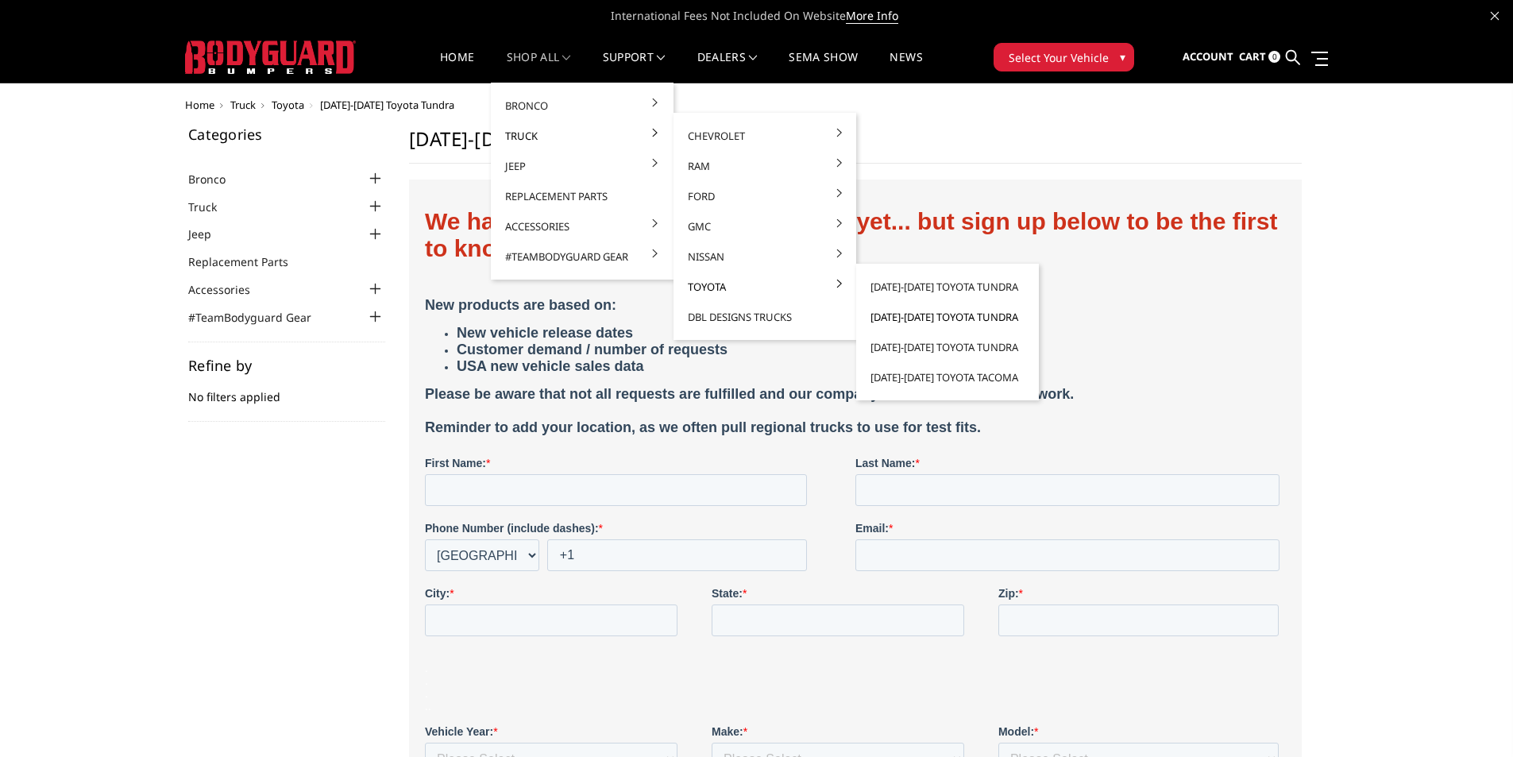
click at [908, 322] on link "[DATE]-[DATE] Toyota Tundra" at bounding box center [948, 317] width 170 height 30
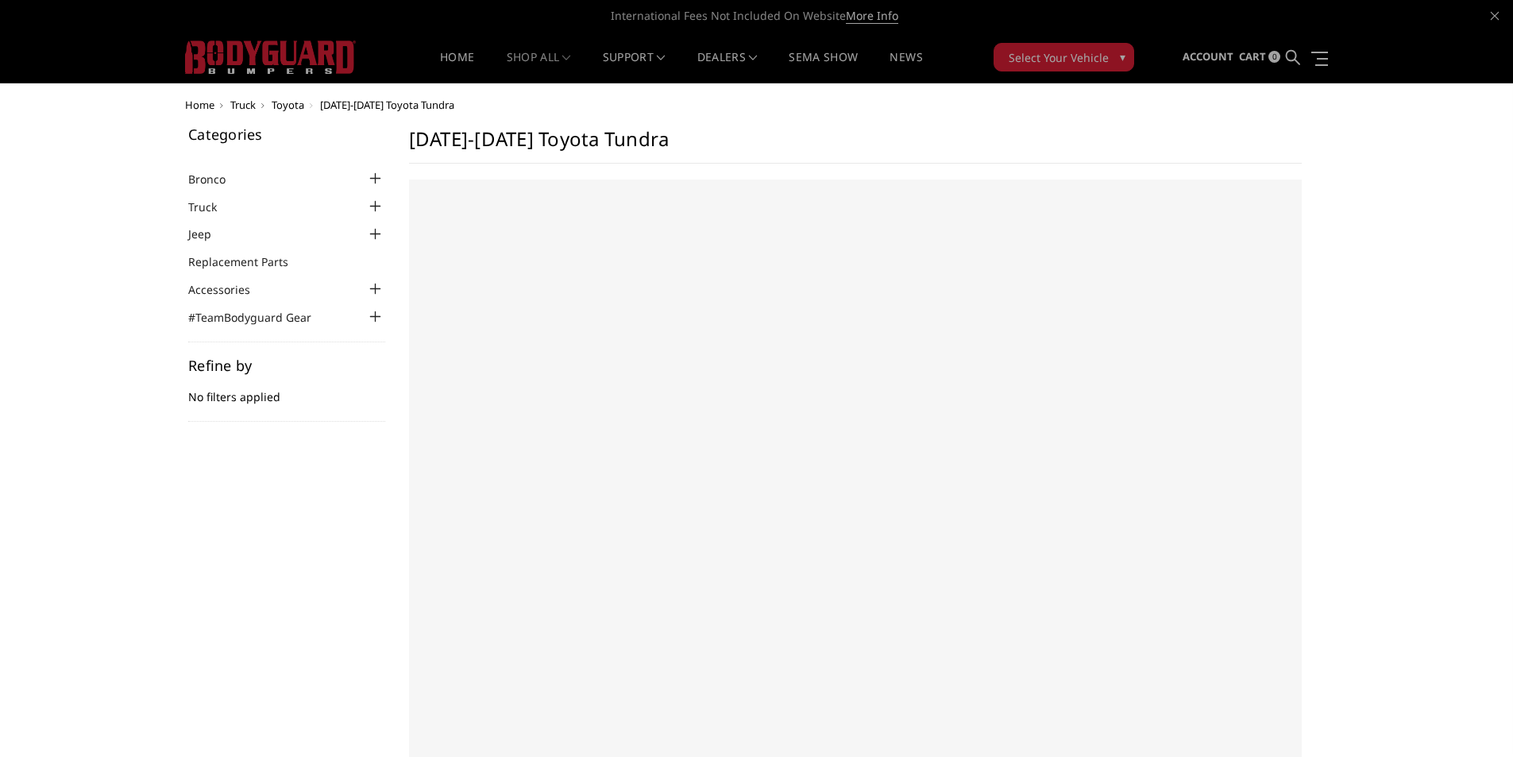
select select "US"
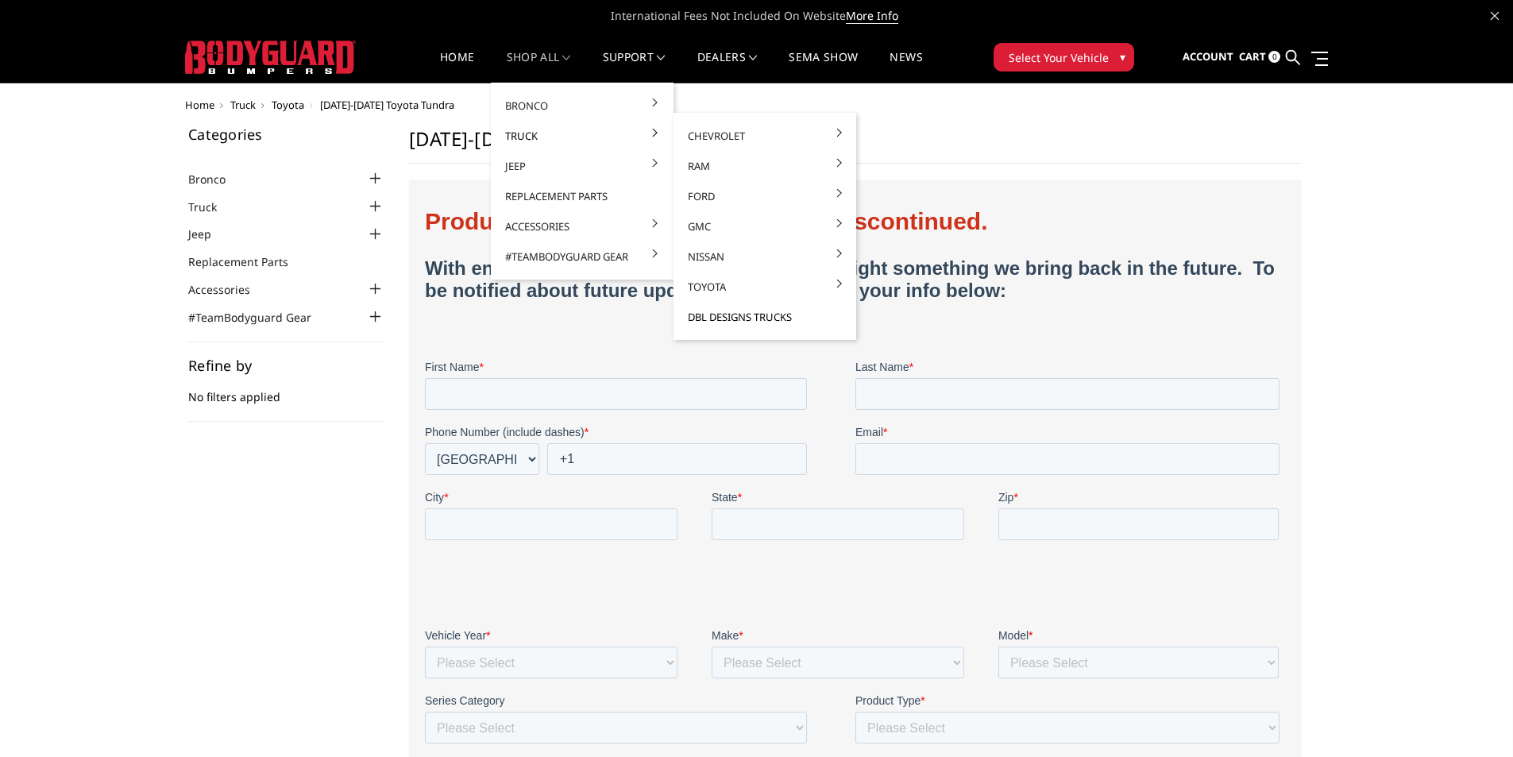
click at [718, 318] on link "DBL Designs Trucks" at bounding box center [765, 317] width 170 height 30
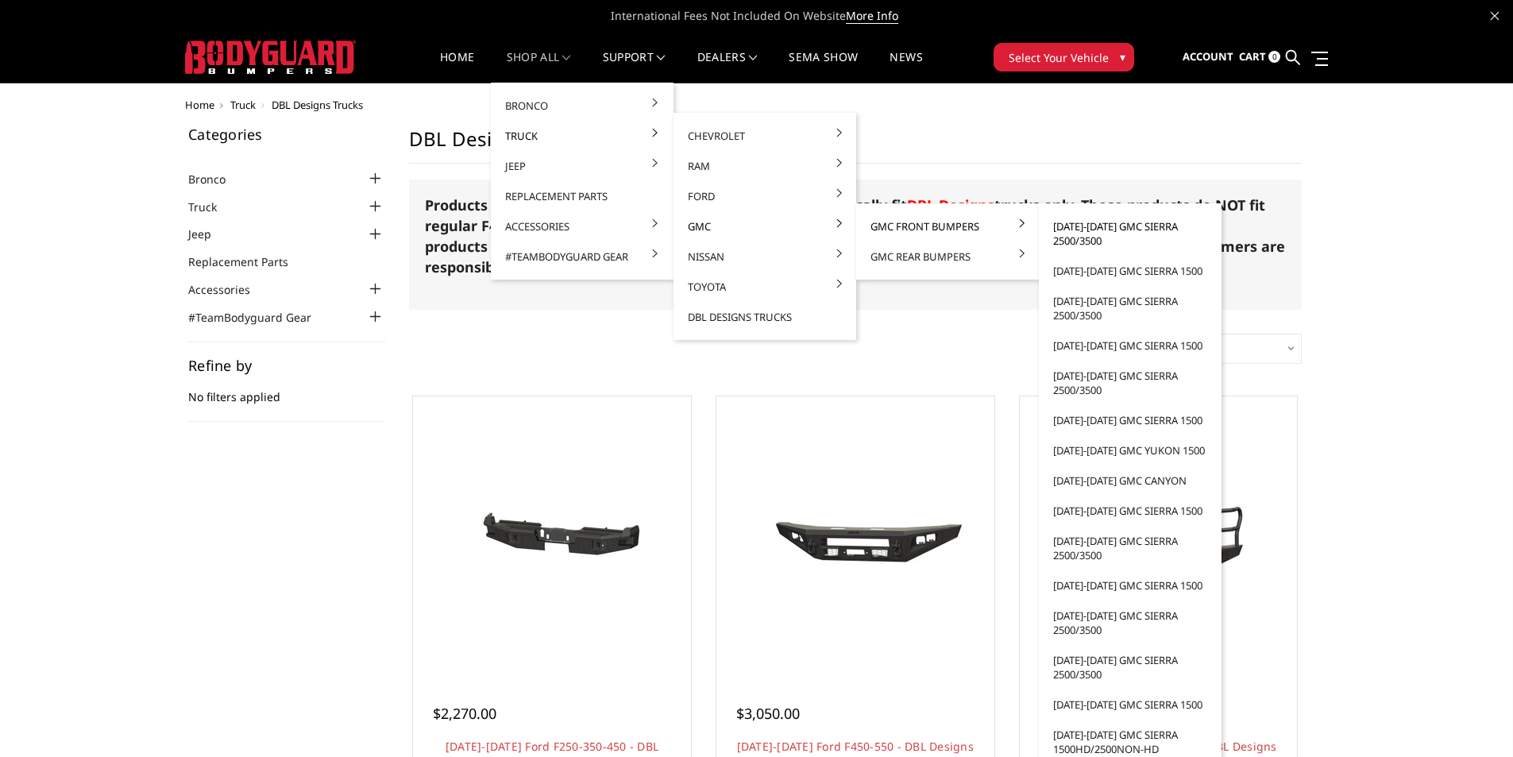
click at [1092, 230] on link "[DATE]-[DATE] GMC Sierra 2500/3500" at bounding box center [1130, 233] width 170 height 44
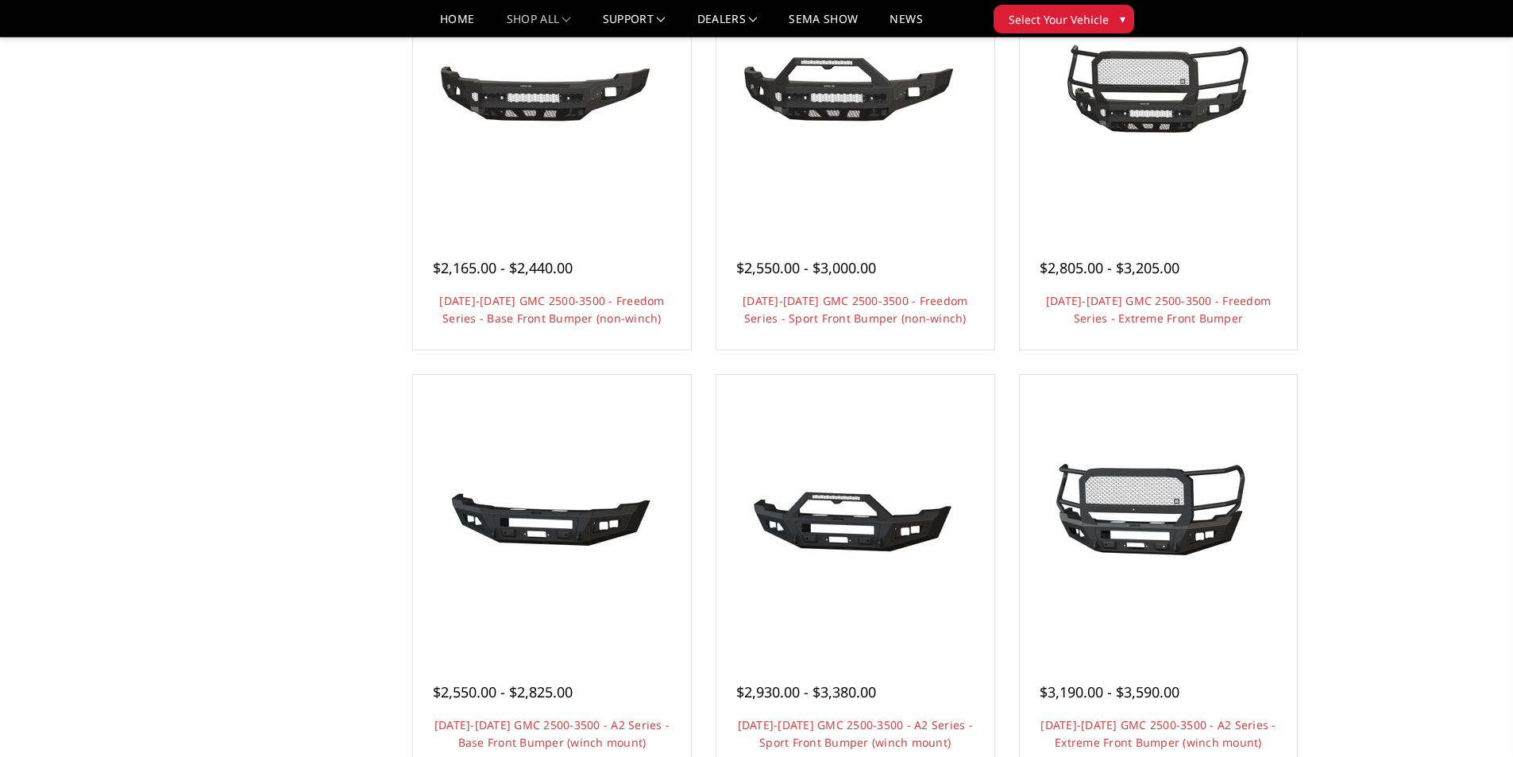
scroll to position [874, 0]
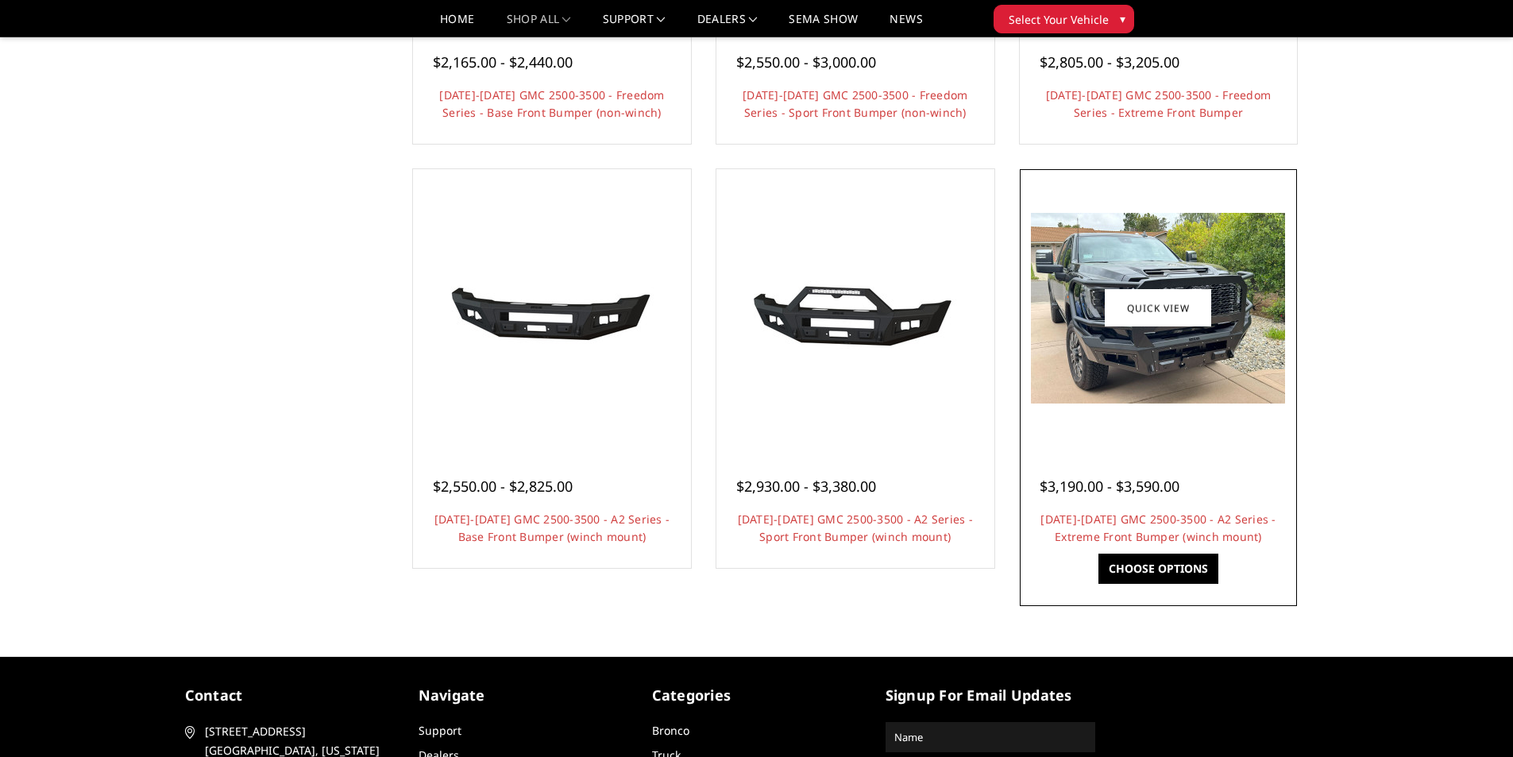
click at [1133, 378] on img at bounding box center [1158, 308] width 254 height 191
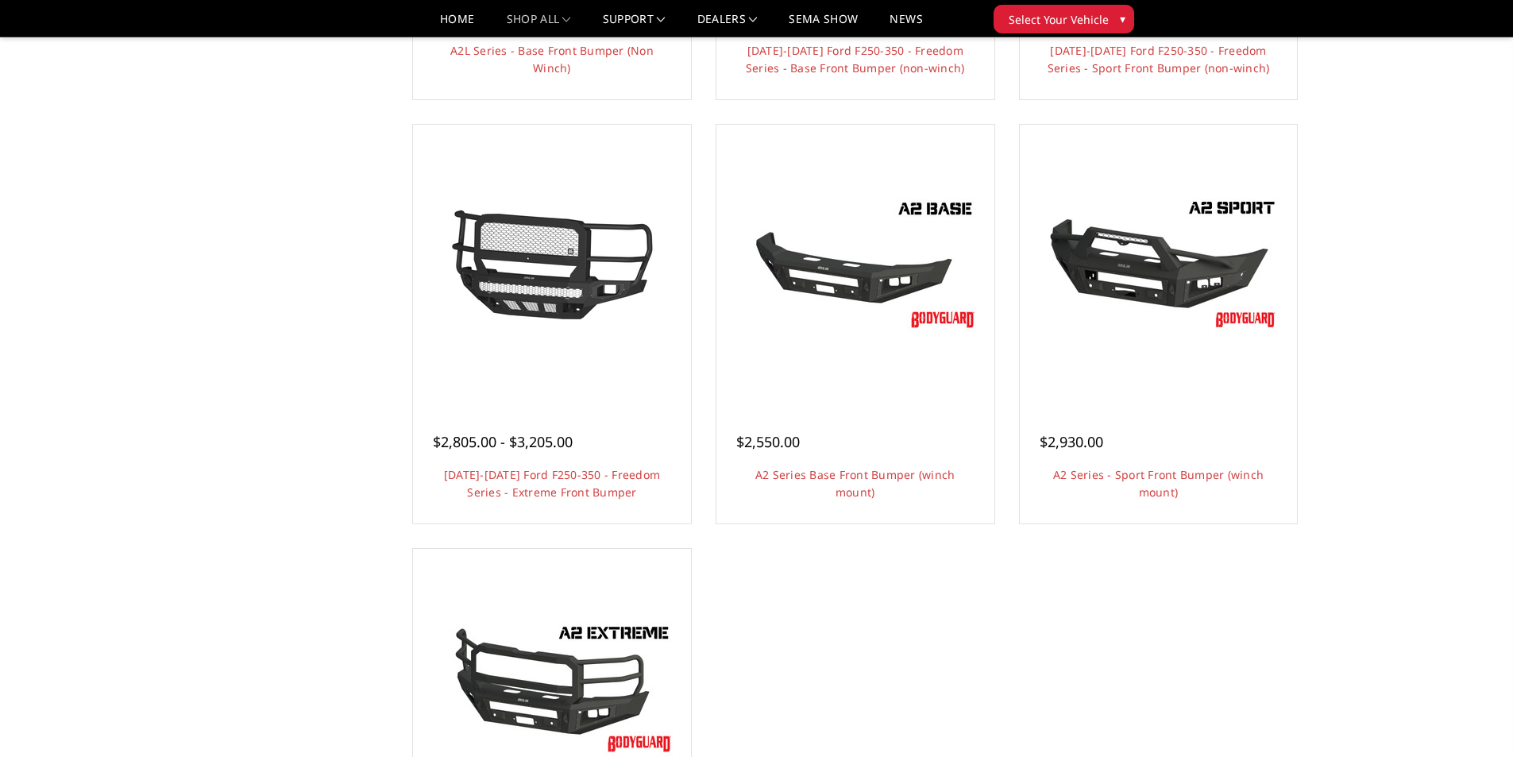
scroll to position [874, 0]
